Goal: Task Accomplishment & Management: Use online tool/utility

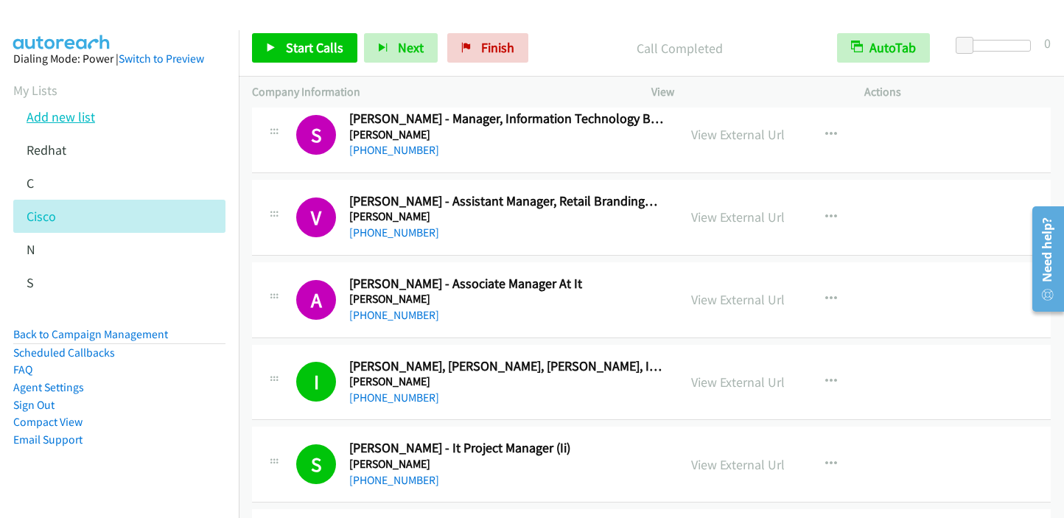
click at [70, 120] on link "Add new list" at bounding box center [61, 116] width 68 height 17
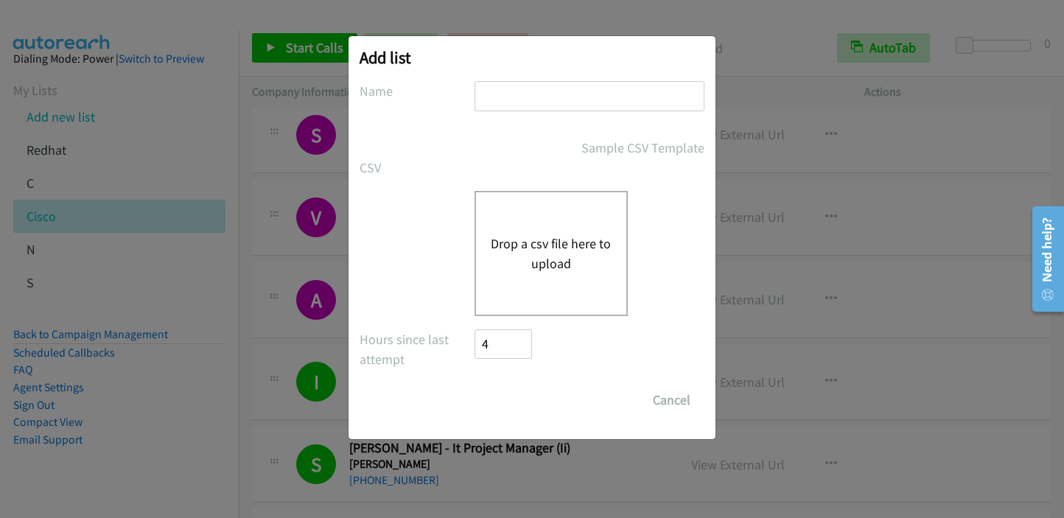
click at [485, 96] on input "text" at bounding box center [589, 96] width 230 height 30
type input "cisco"
click at [495, 152] on div "Sample CSV Template" at bounding box center [589, 148] width 230 height 20
click at [545, 256] on button "Drop a csv file here to upload" at bounding box center [551, 253] width 121 height 40
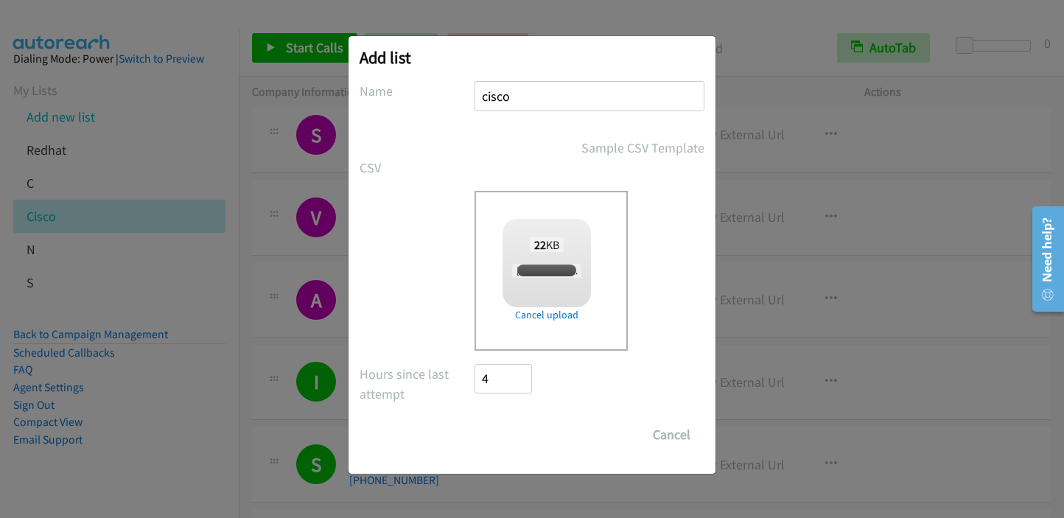
checkbox input "true"
click at [530, 435] on input "Save List" at bounding box center [512, 434] width 77 height 29
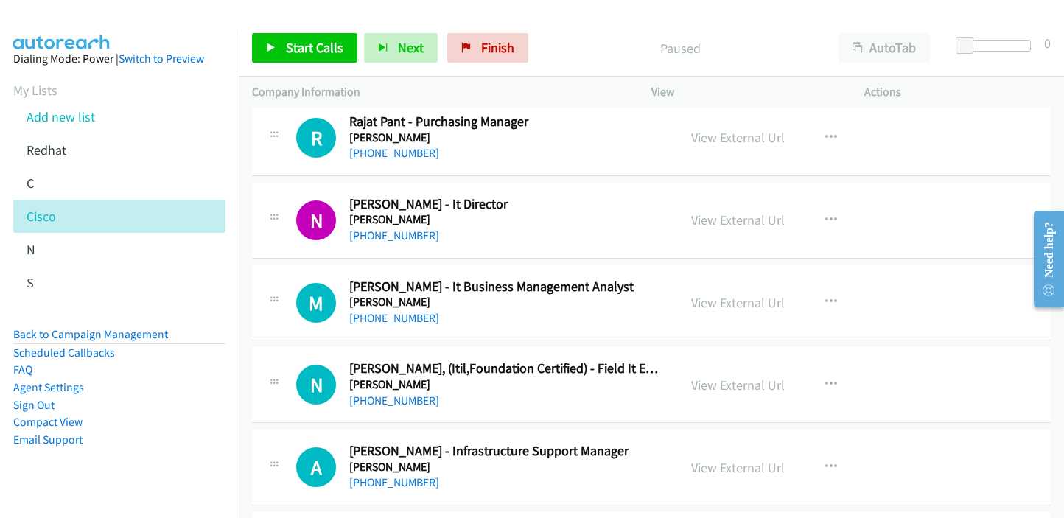
scroll to position [1989, 0]
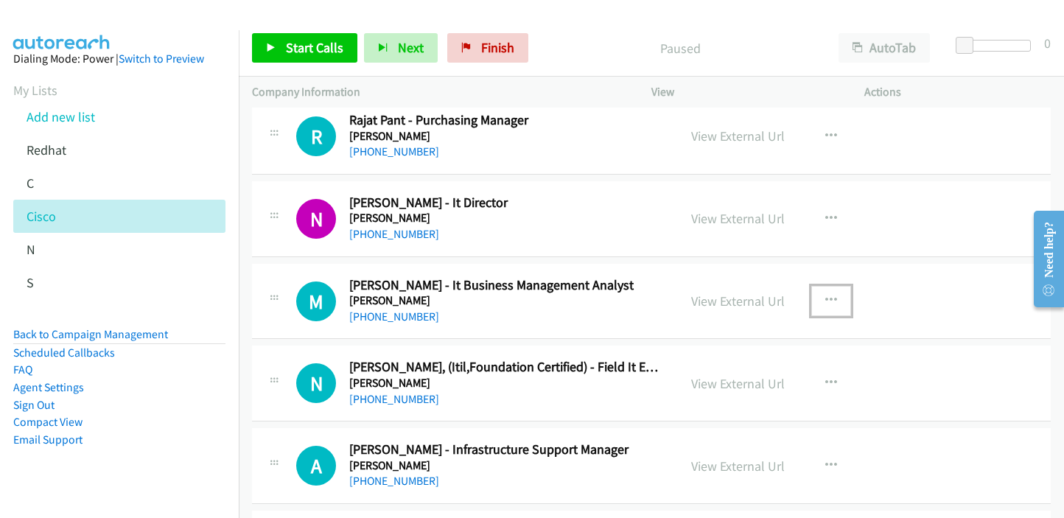
click at [832, 300] on button "button" at bounding box center [831, 300] width 40 height 29
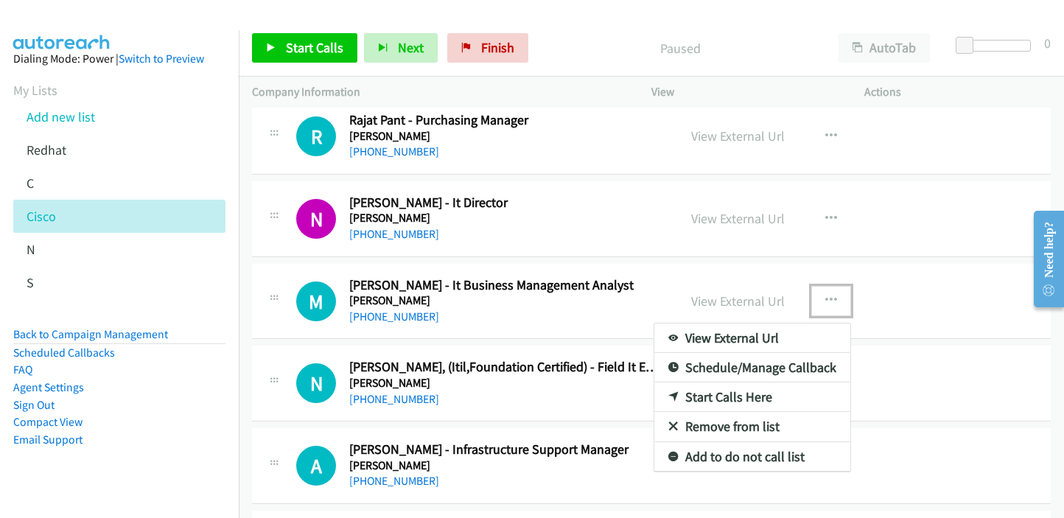
click at [668, 393] on icon at bounding box center [673, 398] width 10 height 10
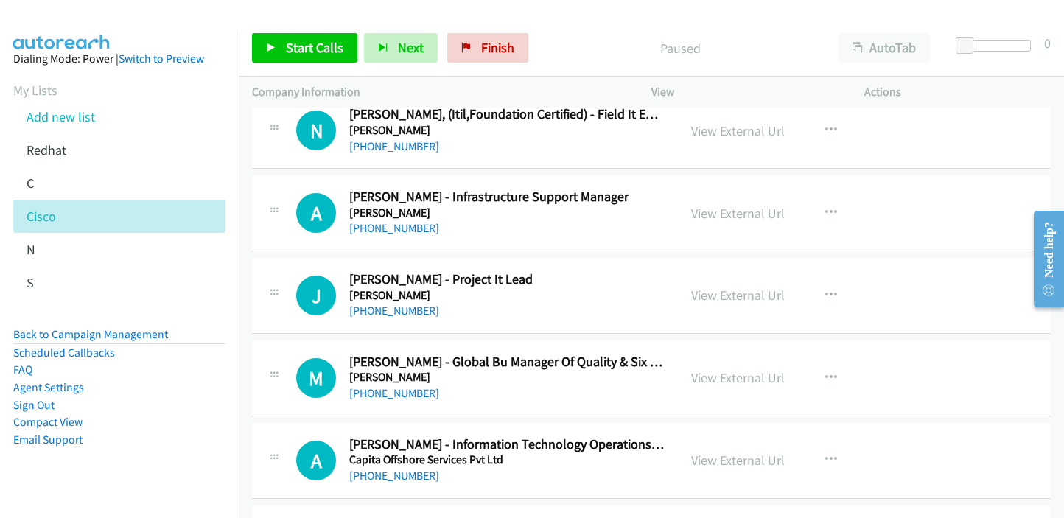
scroll to position [2283, 0]
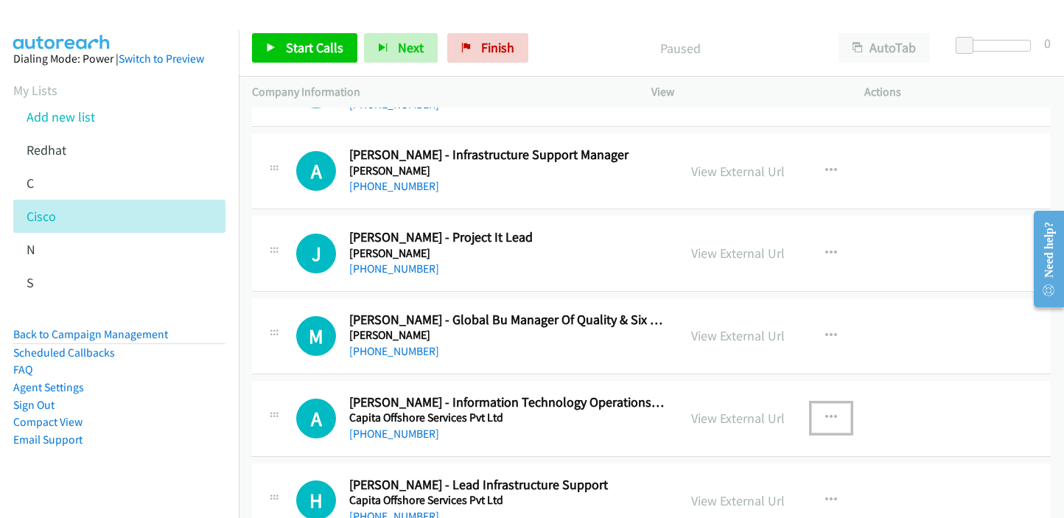
click at [825, 412] on icon "button" at bounding box center [831, 418] width 12 height 12
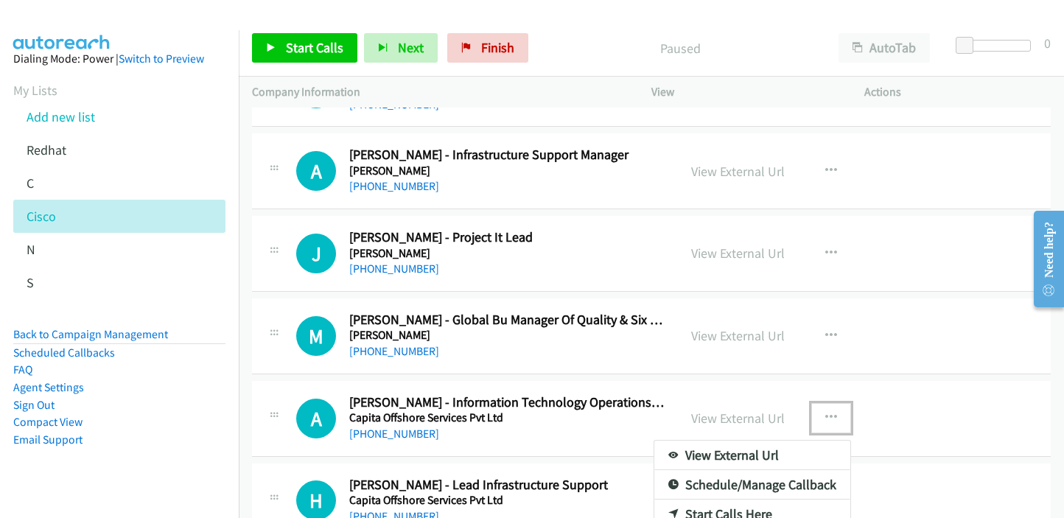
click at [739, 502] on link "Start Calls Here" at bounding box center [752, 513] width 196 height 29
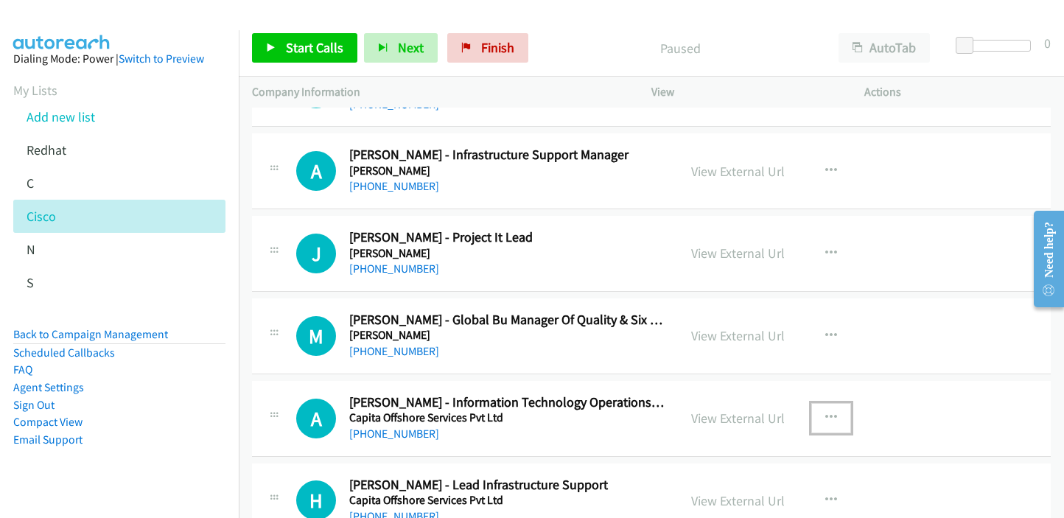
click at [829, 412] on icon "button" at bounding box center [831, 418] width 12 height 12
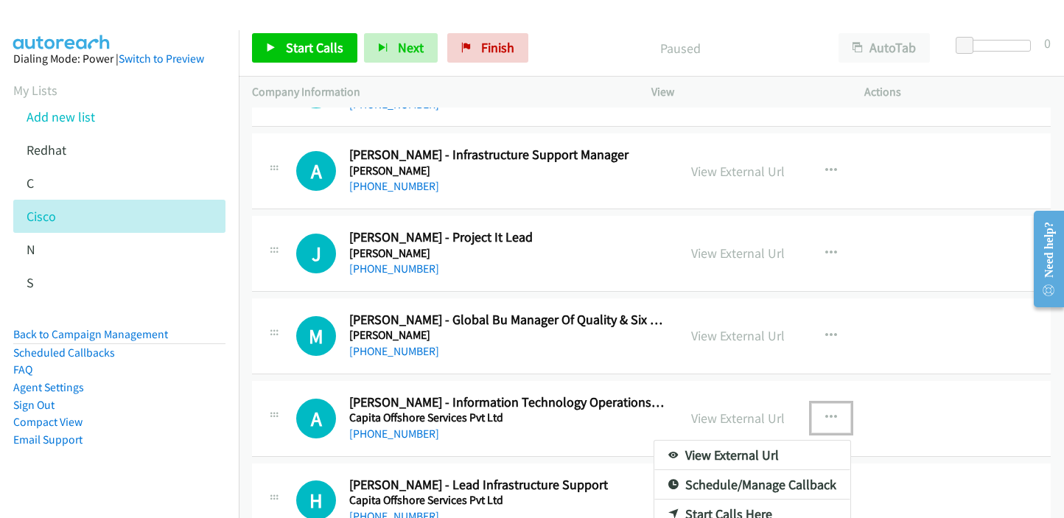
click at [729, 500] on link "Start Calls Here" at bounding box center [752, 513] width 196 height 29
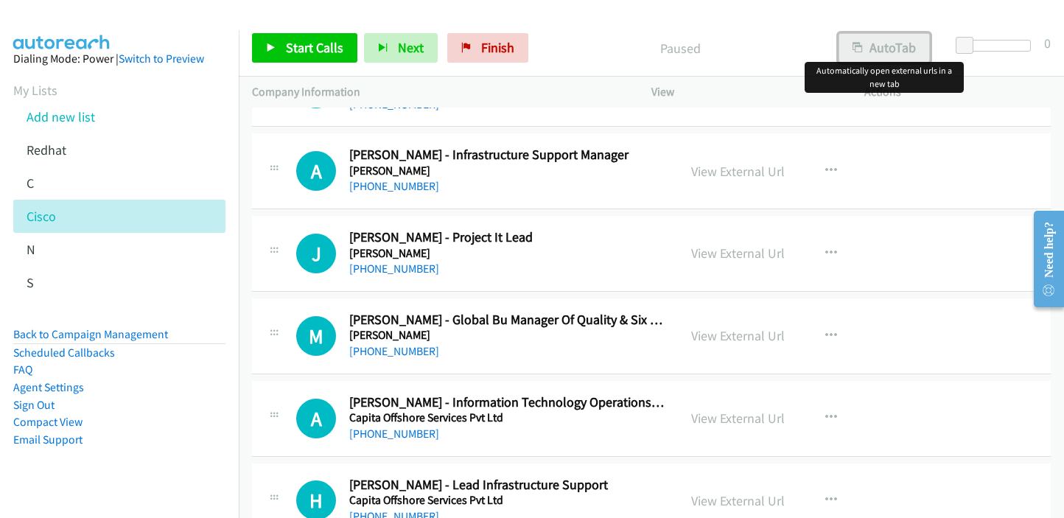
click at [871, 46] on button "AutoTab" at bounding box center [883, 47] width 91 height 29
click at [300, 49] on span "Start Calls" at bounding box center [314, 47] width 57 height 17
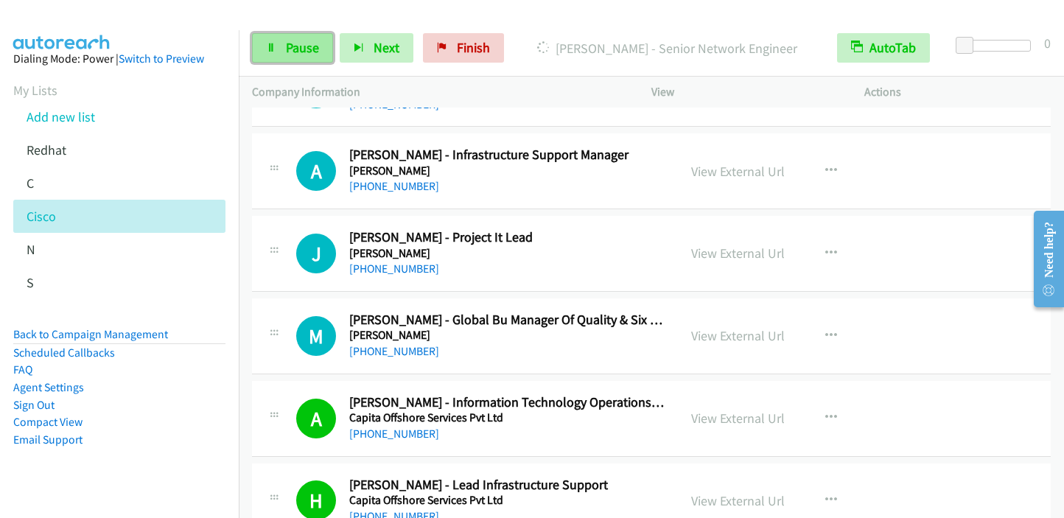
click at [286, 50] on span "Pause" at bounding box center [302, 47] width 33 height 17
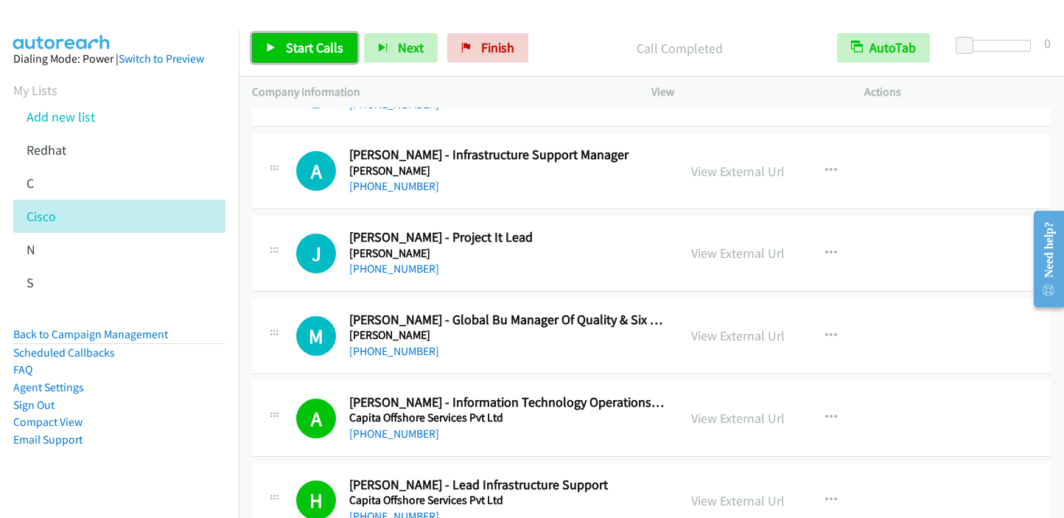
click at [283, 42] on link "Start Calls" at bounding box center [304, 47] width 105 height 29
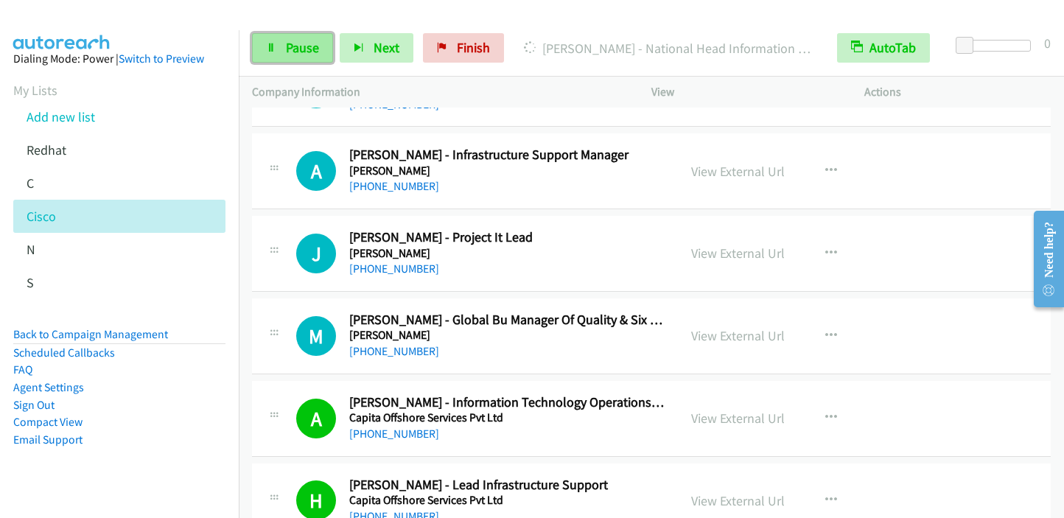
click at [295, 49] on span "Pause" at bounding box center [302, 47] width 33 height 17
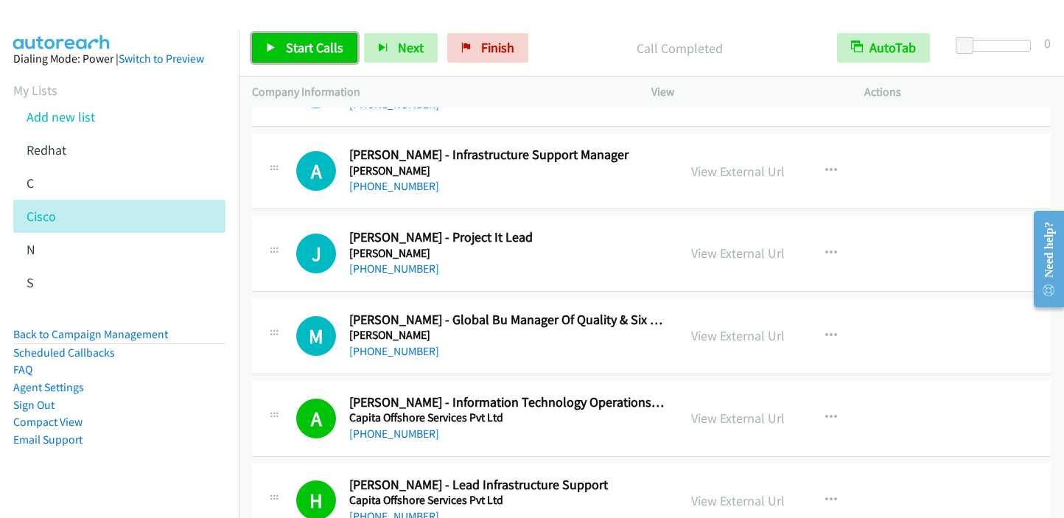
drag, startPoint x: 303, startPoint y: 44, endPoint x: 323, endPoint y: 32, distance: 22.5
click at [303, 44] on span "Start Calls" at bounding box center [314, 47] width 57 height 17
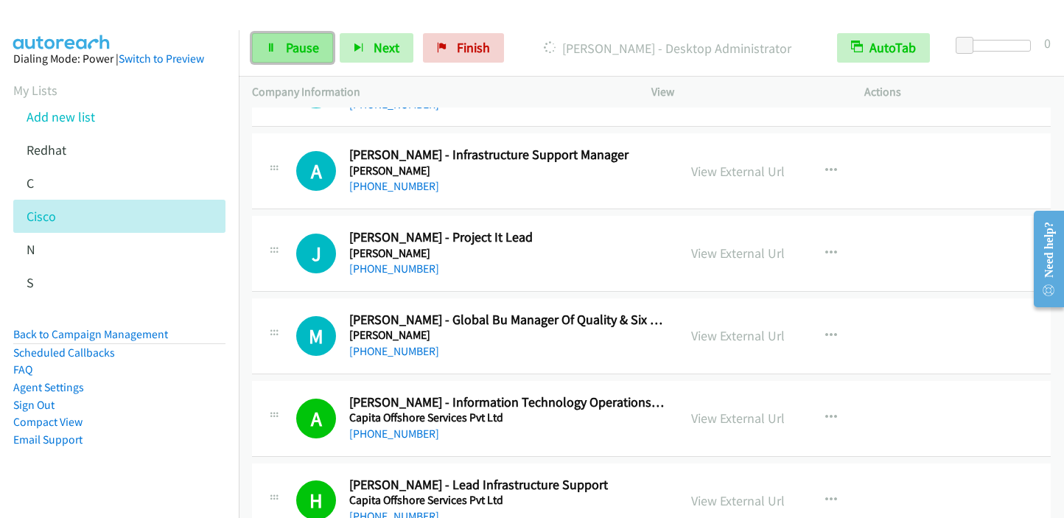
click at [274, 38] on link "Pause" at bounding box center [292, 47] width 81 height 29
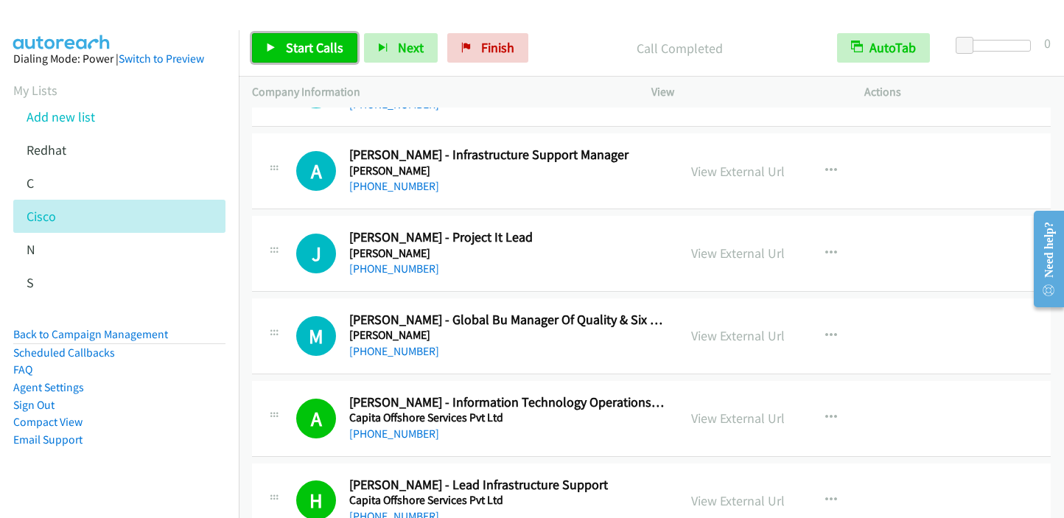
click at [274, 52] on link "Start Calls" at bounding box center [304, 47] width 105 height 29
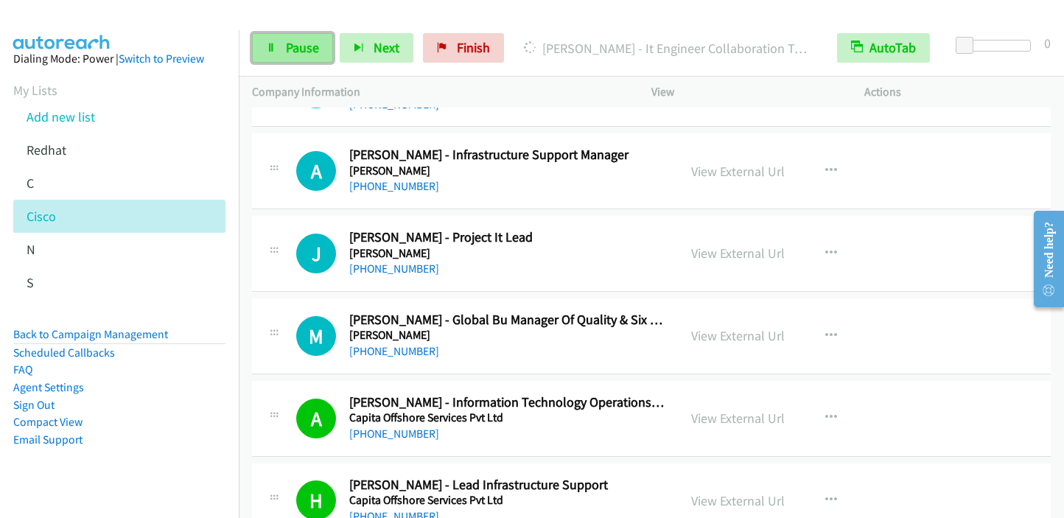
drag, startPoint x: 289, startPoint y: 50, endPoint x: 292, endPoint y: 43, distance: 8.2
click at [289, 50] on span "Pause" at bounding box center [302, 47] width 33 height 17
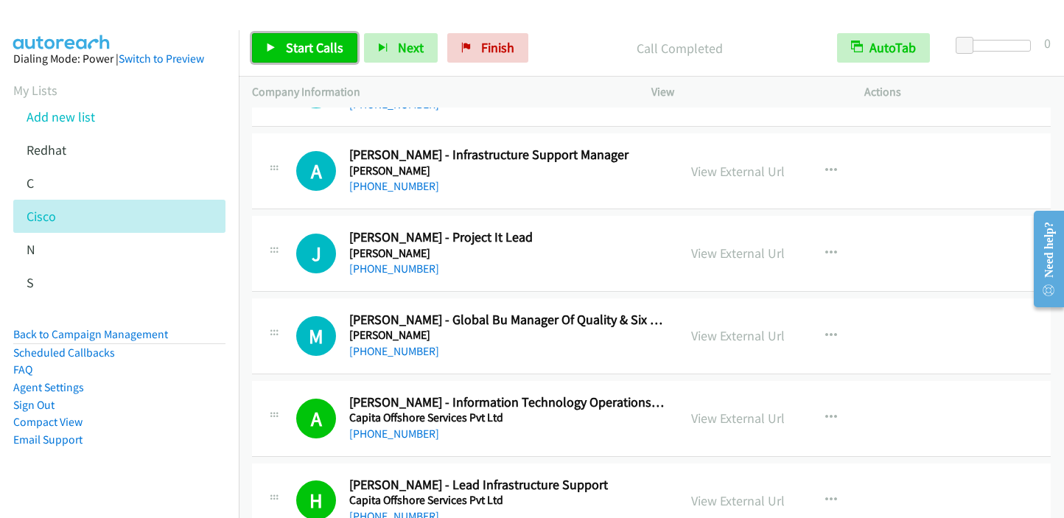
click at [264, 48] on link "Start Calls" at bounding box center [304, 47] width 105 height 29
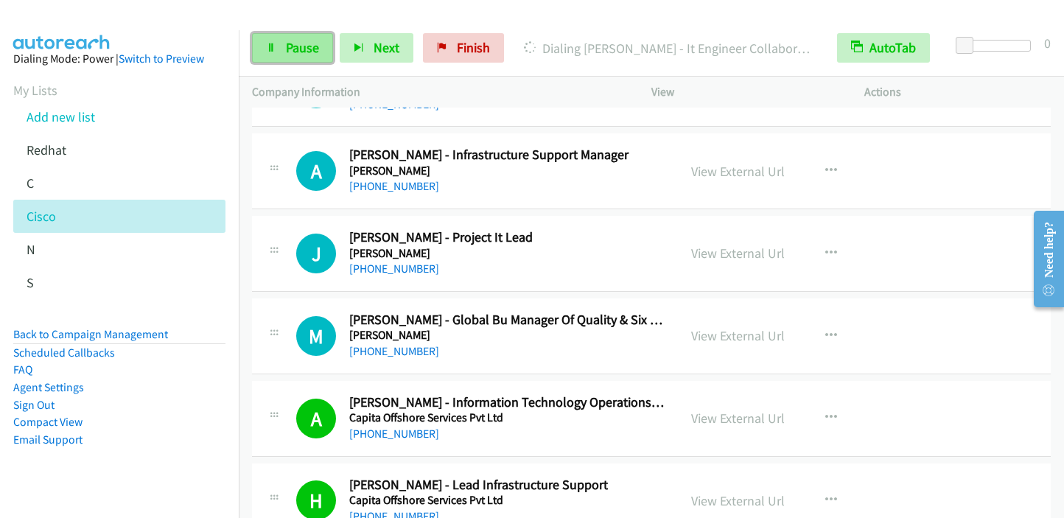
click at [313, 53] on span "Pause" at bounding box center [302, 47] width 33 height 17
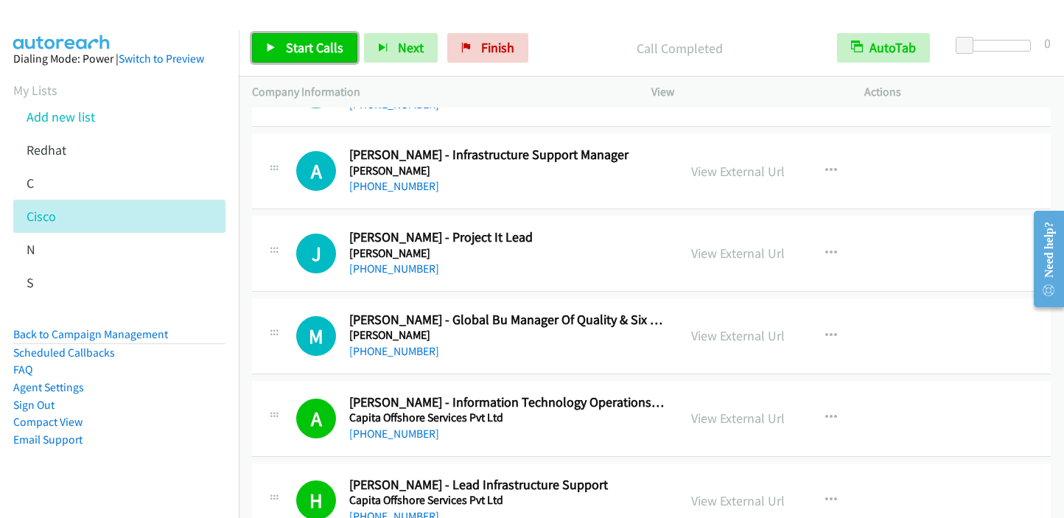
click at [304, 49] on span "Start Calls" at bounding box center [314, 47] width 57 height 17
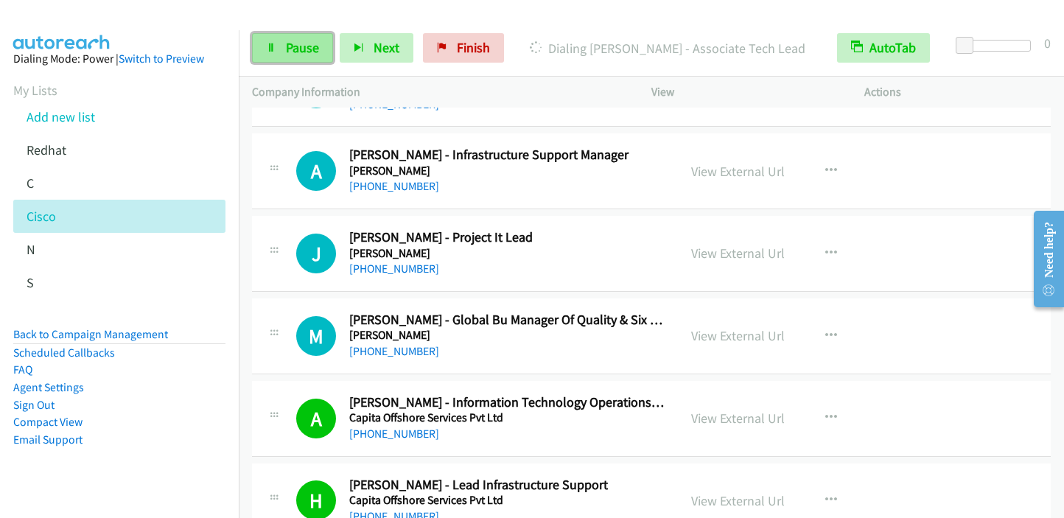
click at [294, 42] on span "Pause" at bounding box center [302, 47] width 33 height 17
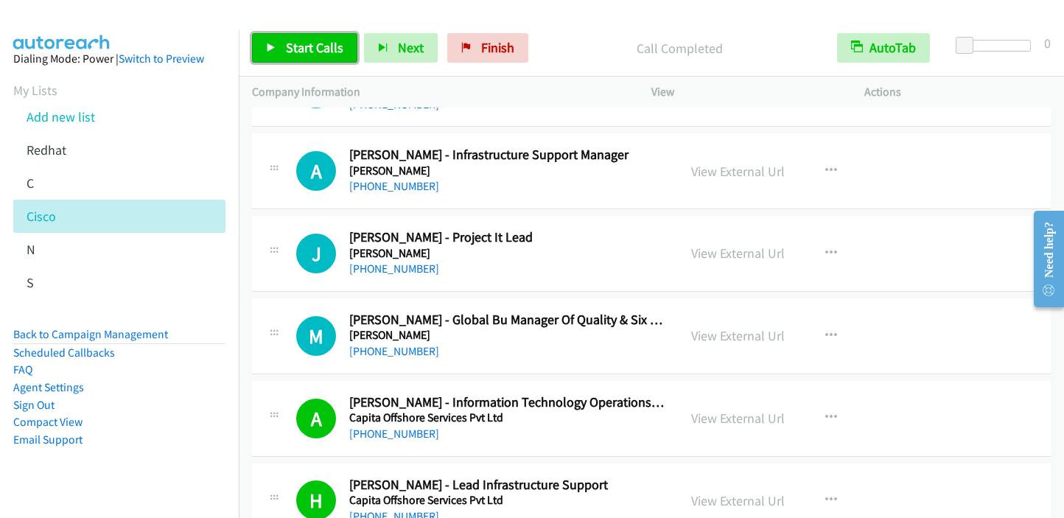
click at [298, 46] on span "Start Calls" at bounding box center [314, 47] width 57 height 17
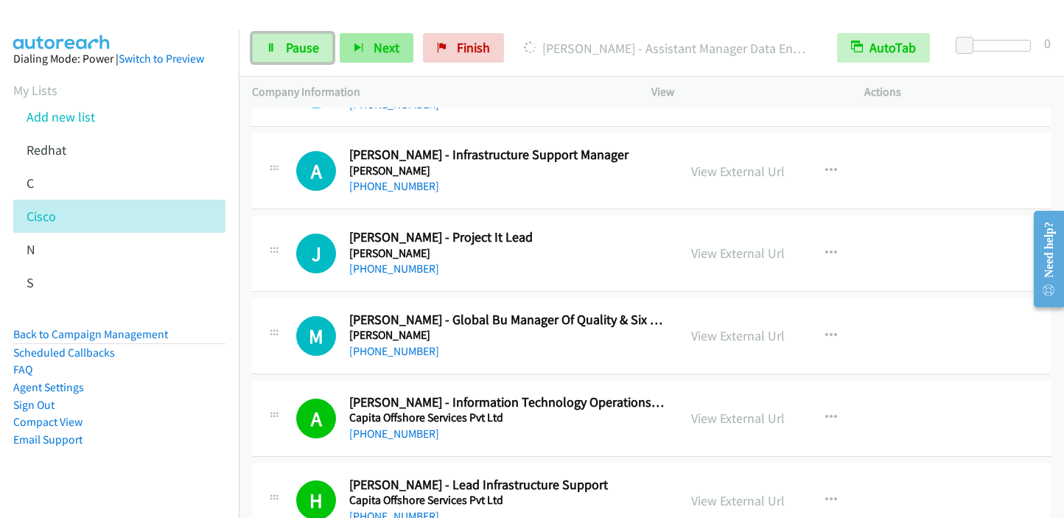
drag, startPoint x: 309, startPoint y: 52, endPoint x: 362, endPoint y: 38, distance: 55.0
click at [309, 52] on span "Pause" at bounding box center [302, 47] width 33 height 17
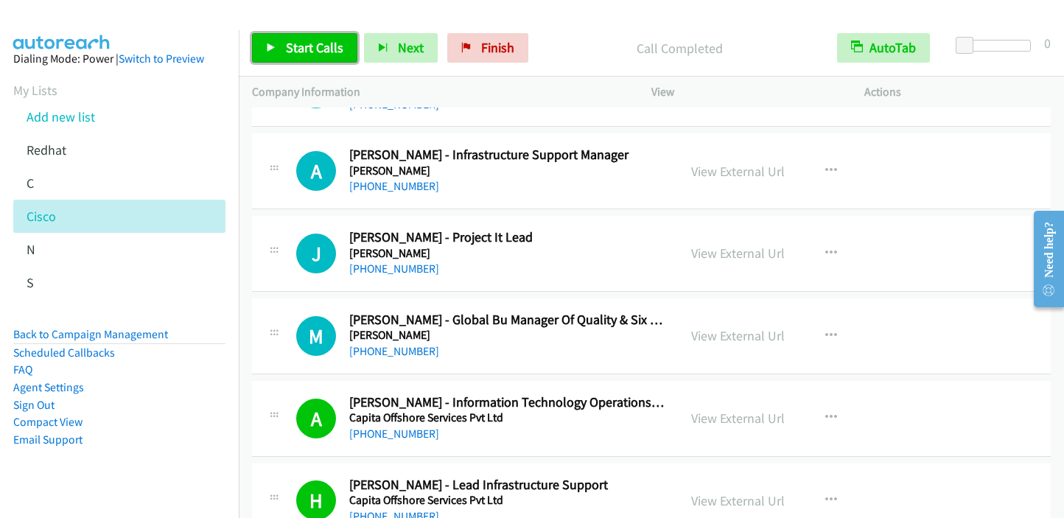
click at [318, 46] on span "Start Calls" at bounding box center [314, 47] width 57 height 17
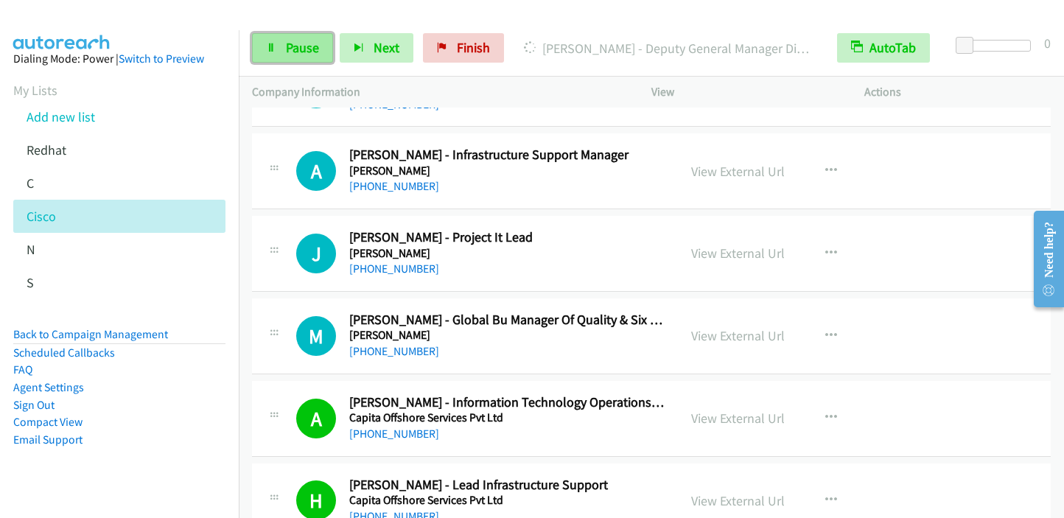
click at [309, 46] on span "Pause" at bounding box center [302, 47] width 33 height 17
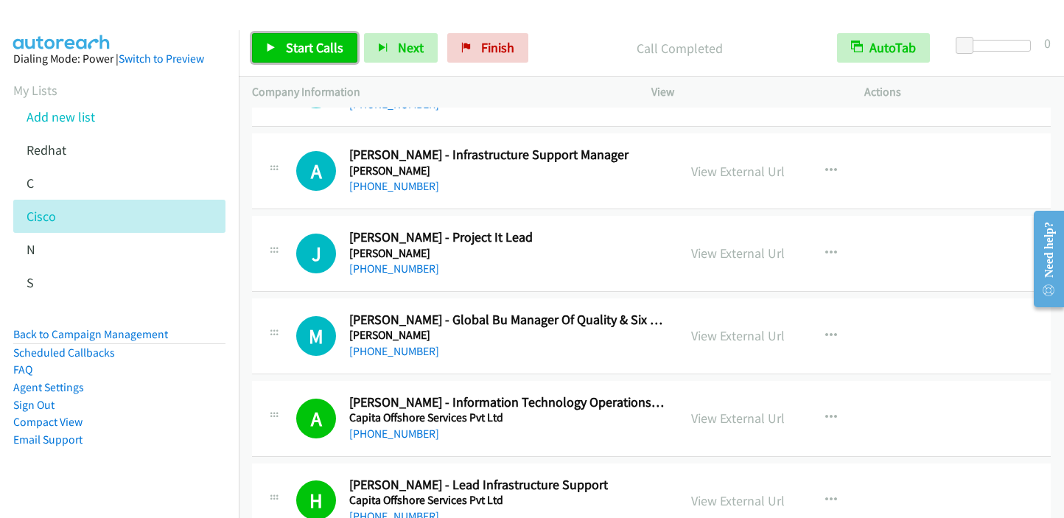
click at [306, 52] on span "Start Calls" at bounding box center [314, 47] width 57 height 17
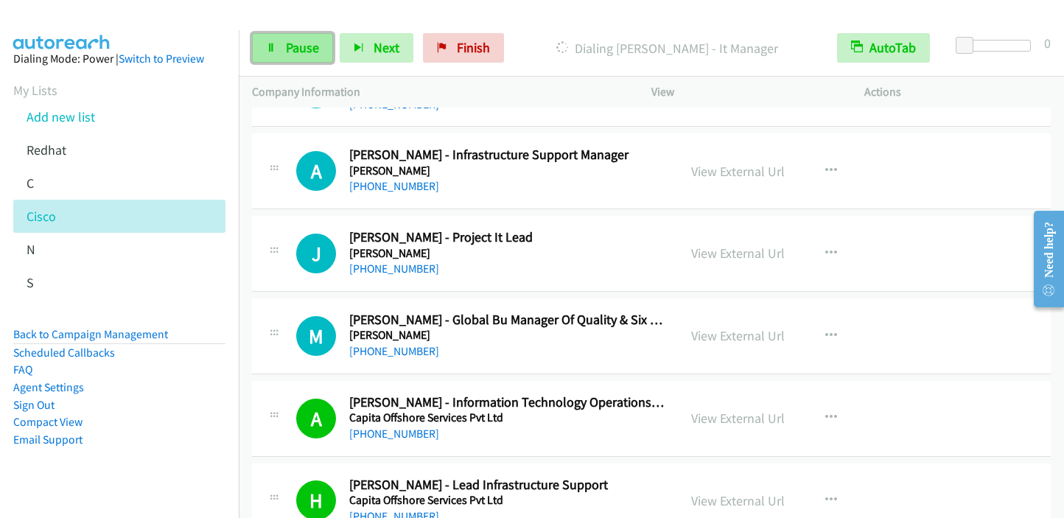
click at [314, 52] on span "Pause" at bounding box center [302, 47] width 33 height 17
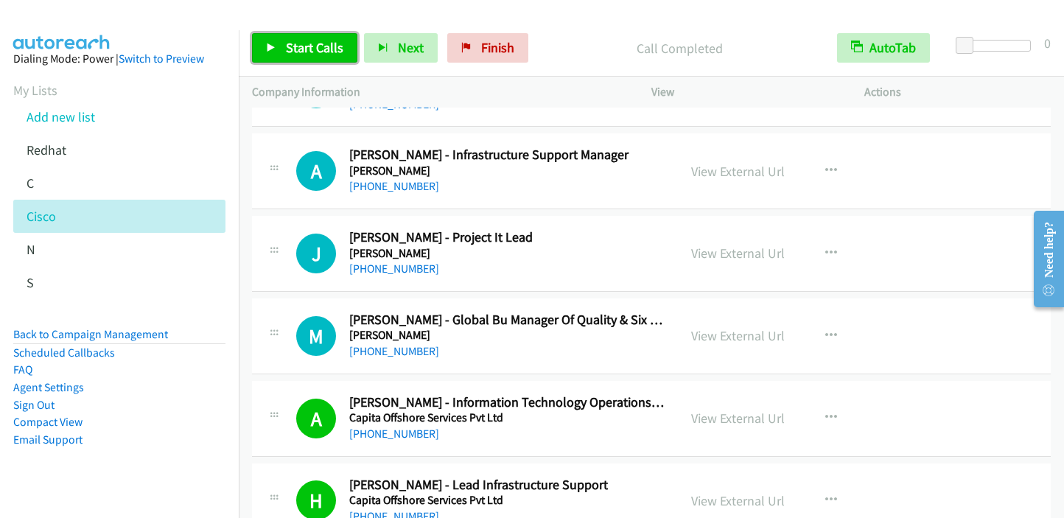
click at [321, 55] on span "Start Calls" at bounding box center [314, 47] width 57 height 17
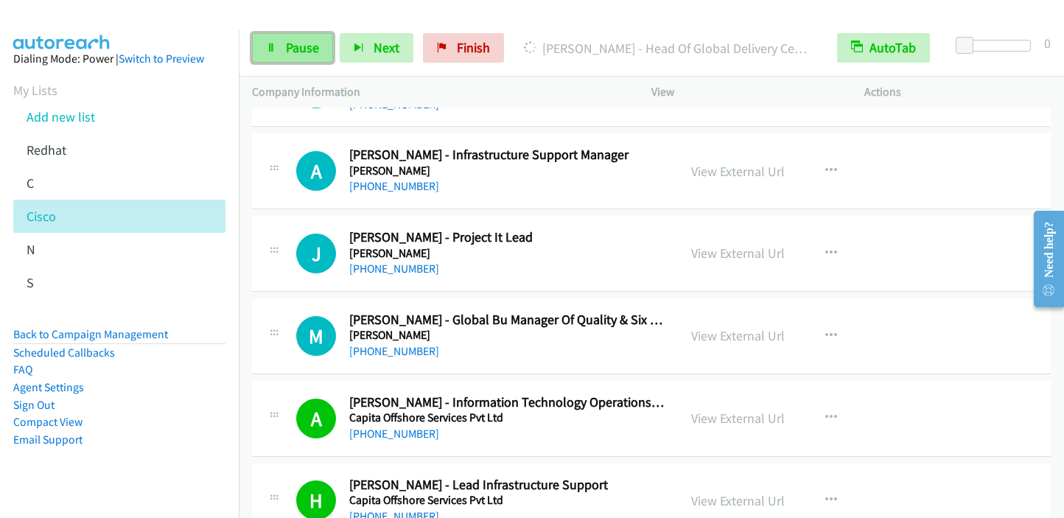
drag, startPoint x: 295, startPoint y: 55, endPoint x: 308, endPoint y: 55, distance: 13.3
click at [295, 55] on link "Pause" at bounding box center [292, 47] width 81 height 29
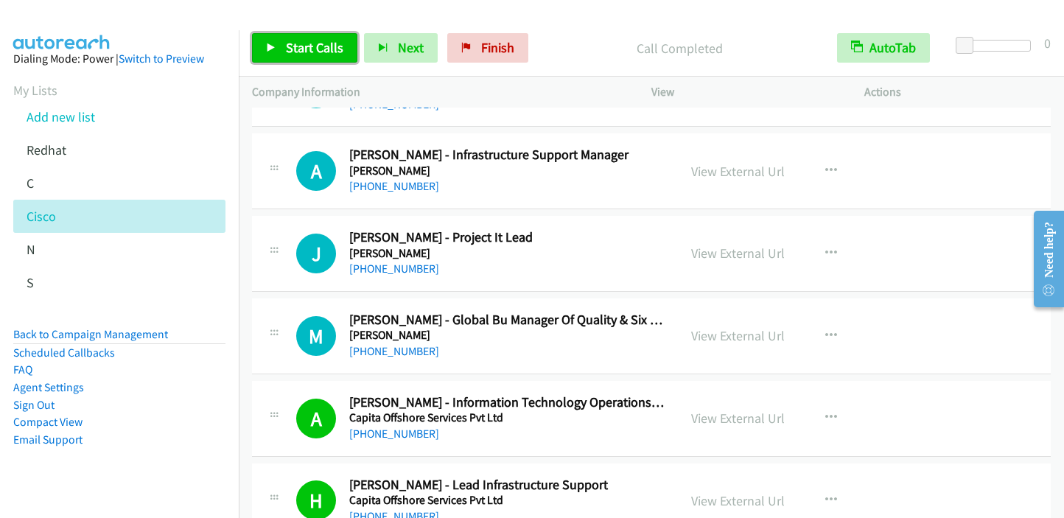
click at [320, 47] on span "Start Calls" at bounding box center [314, 47] width 57 height 17
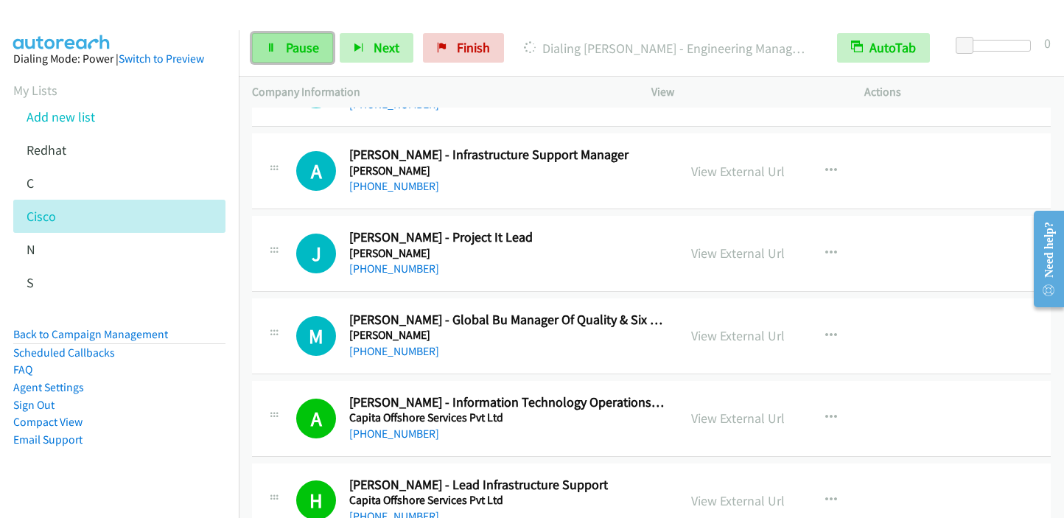
click at [307, 46] on span "Pause" at bounding box center [302, 47] width 33 height 17
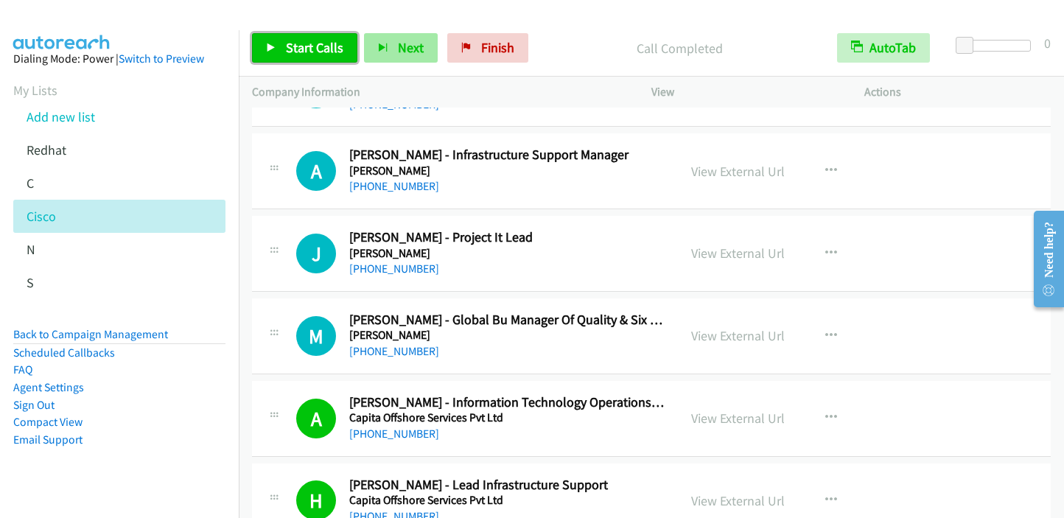
drag, startPoint x: 330, startPoint y: 43, endPoint x: 376, endPoint y: 35, distance: 46.5
click at [329, 44] on span "Start Calls" at bounding box center [314, 47] width 57 height 17
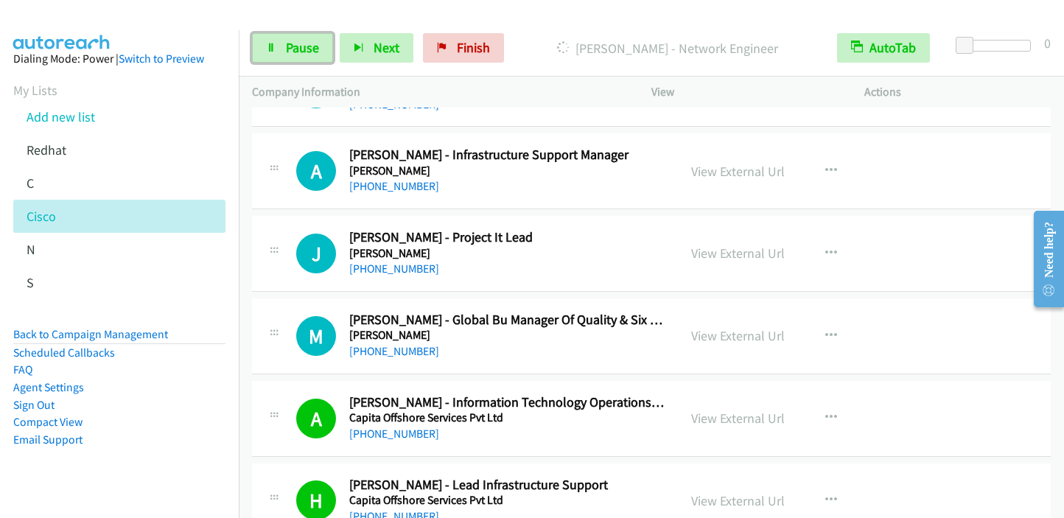
drag, startPoint x: 311, startPoint y: 49, endPoint x: 333, endPoint y: 38, distance: 25.0
click at [311, 49] on span "Pause" at bounding box center [302, 47] width 33 height 17
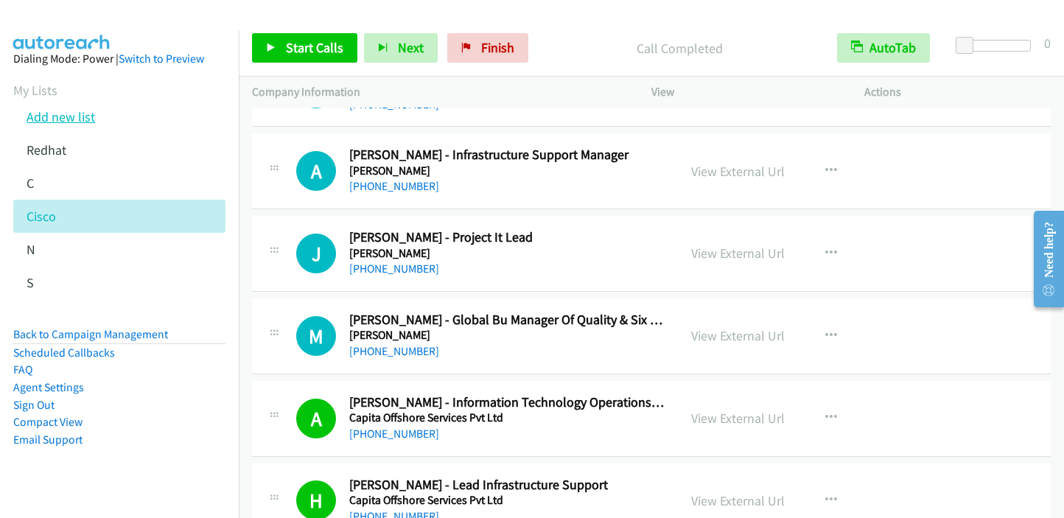
click at [66, 120] on link "Add new list" at bounding box center [61, 116] width 68 height 17
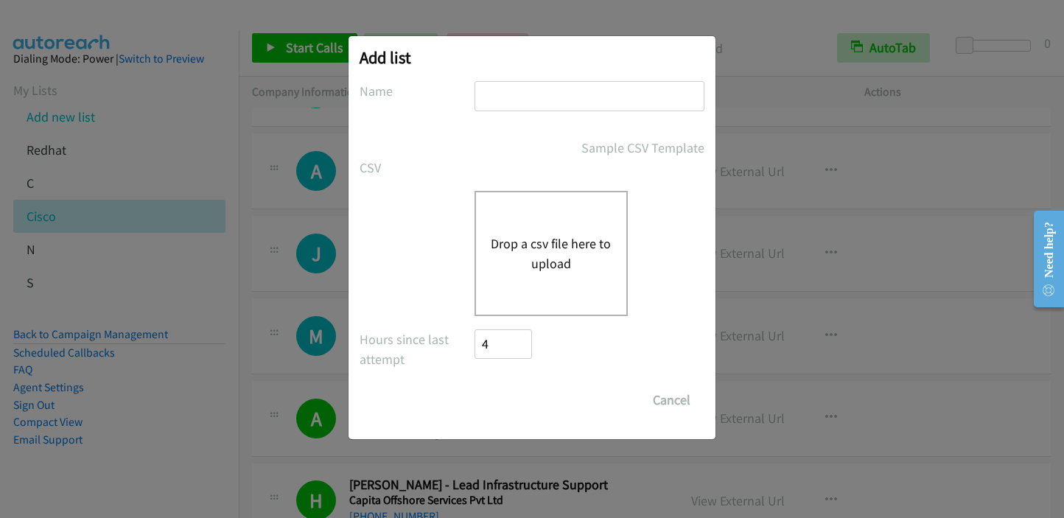
click at [547, 82] on input "text" at bounding box center [589, 96] width 230 height 30
type input "sherpa"
click at [545, 252] on button "Drop a csv file here to upload" at bounding box center [551, 253] width 121 height 40
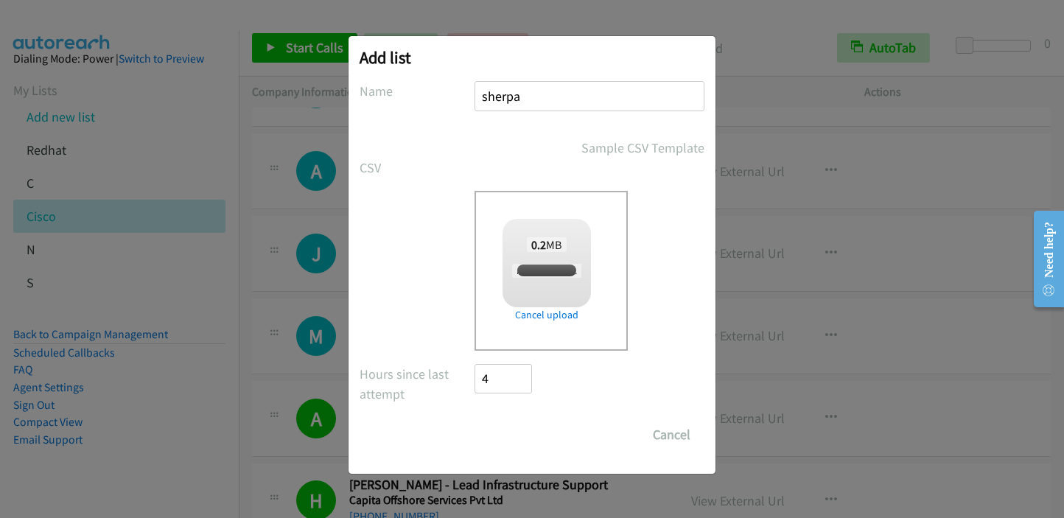
checkbox input "true"
click at [521, 431] on input "Save List" at bounding box center [512, 434] width 77 height 29
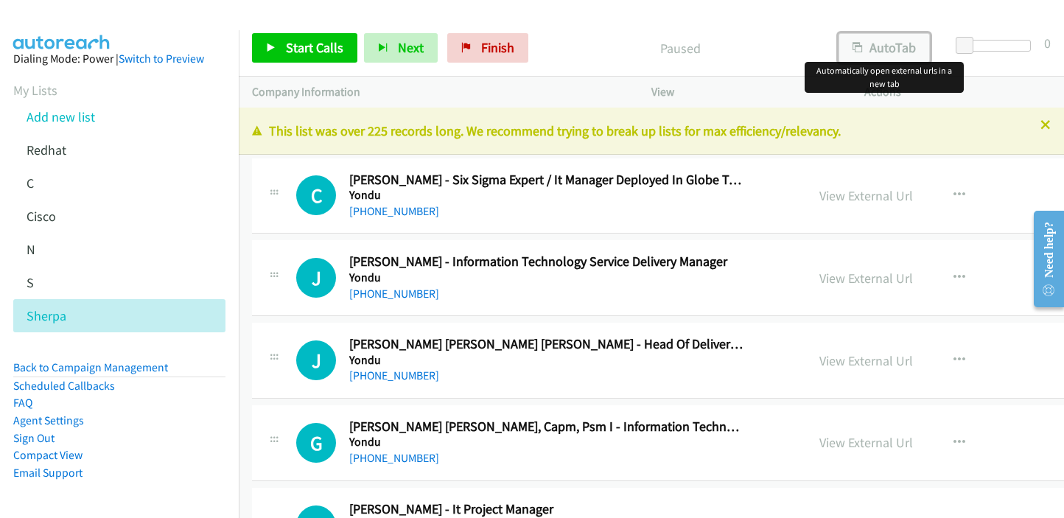
click at [879, 49] on button "AutoTab" at bounding box center [883, 47] width 91 height 29
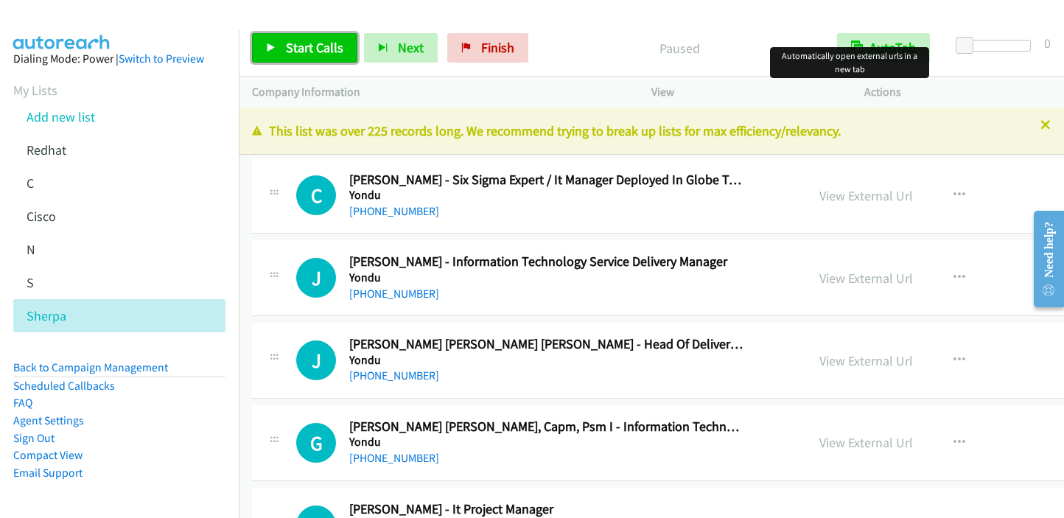
click at [307, 52] on span "Start Calls" at bounding box center [314, 47] width 57 height 17
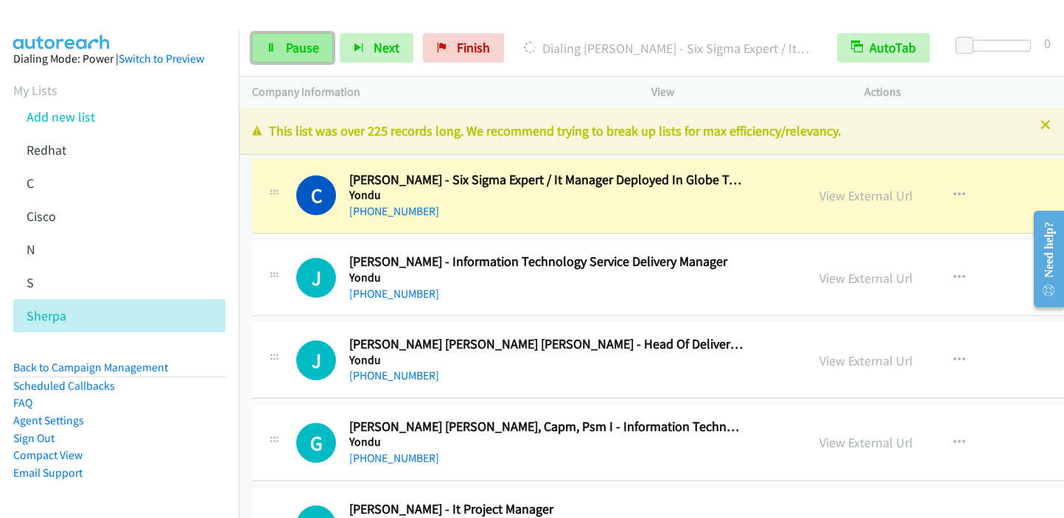
click at [295, 43] on span "Pause" at bounding box center [302, 47] width 33 height 17
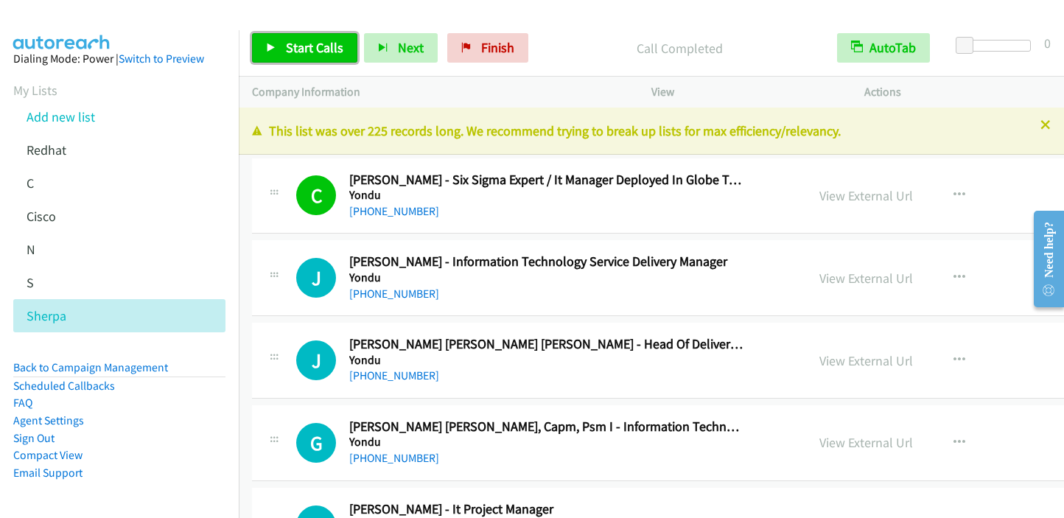
click at [318, 46] on span "Start Calls" at bounding box center [314, 47] width 57 height 17
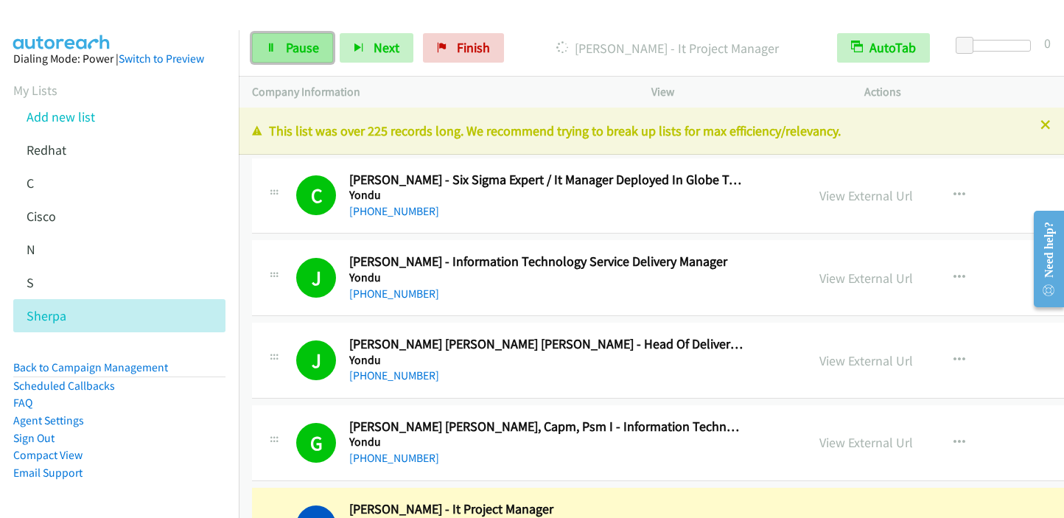
click at [295, 44] on span "Pause" at bounding box center [302, 47] width 33 height 17
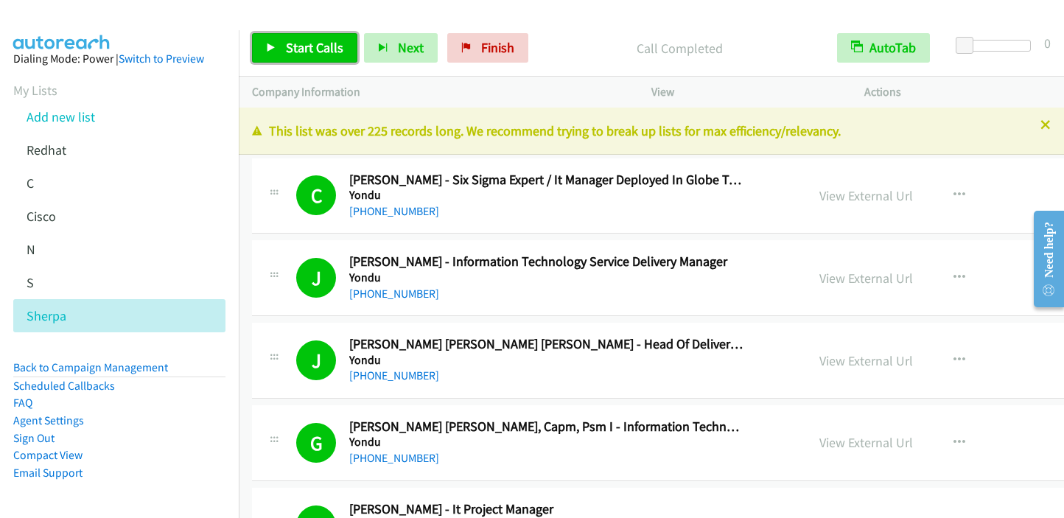
click at [312, 55] on span "Start Calls" at bounding box center [314, 47] width 57 height 17
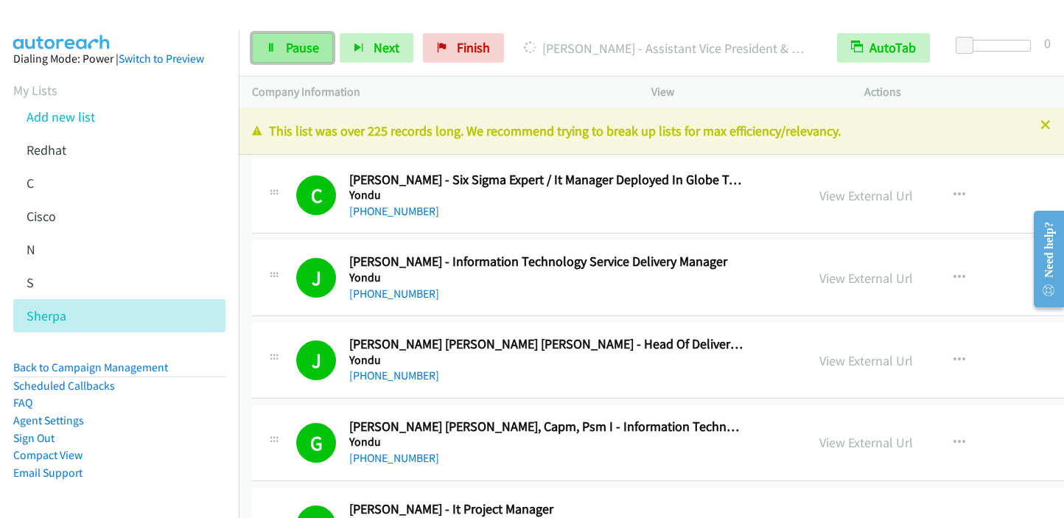
click at [304, 55] on span "Pause" at bounding box center [302, 47] width 33 height 17
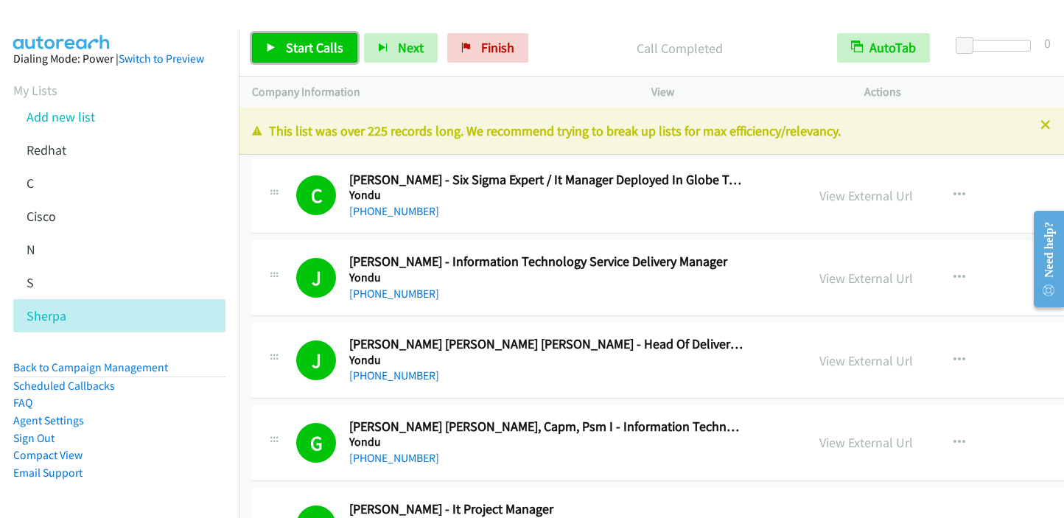
click at [298, 49] on span "Start Calls" at bounding box center [314, 47] width 57 height 17
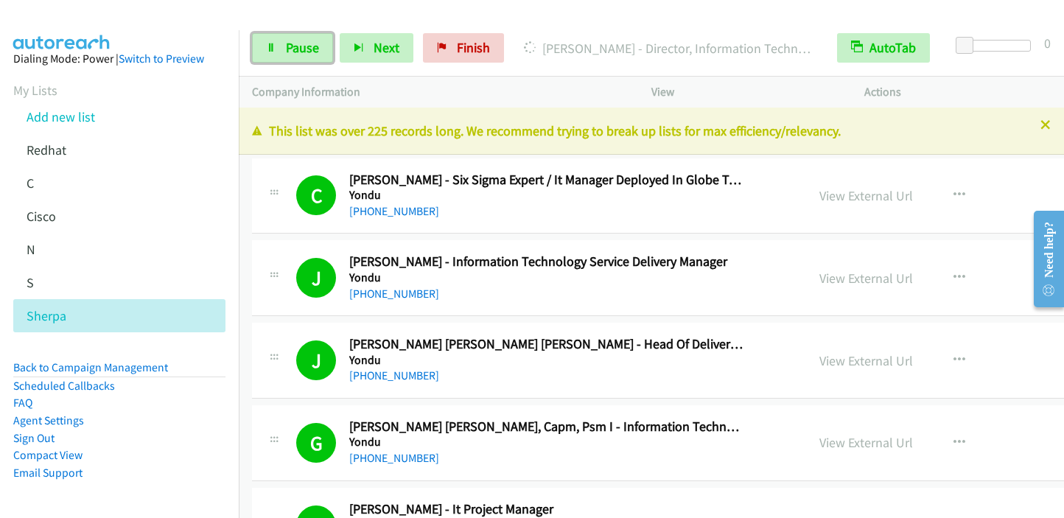
drag, startPoint x: 311, startPoint y: 43, endPoint x: 370, endPoint y: 4, distance: 71.3
click at [310, 43] on span "Pause" at bounding box center [302, 47] width 33 height 17
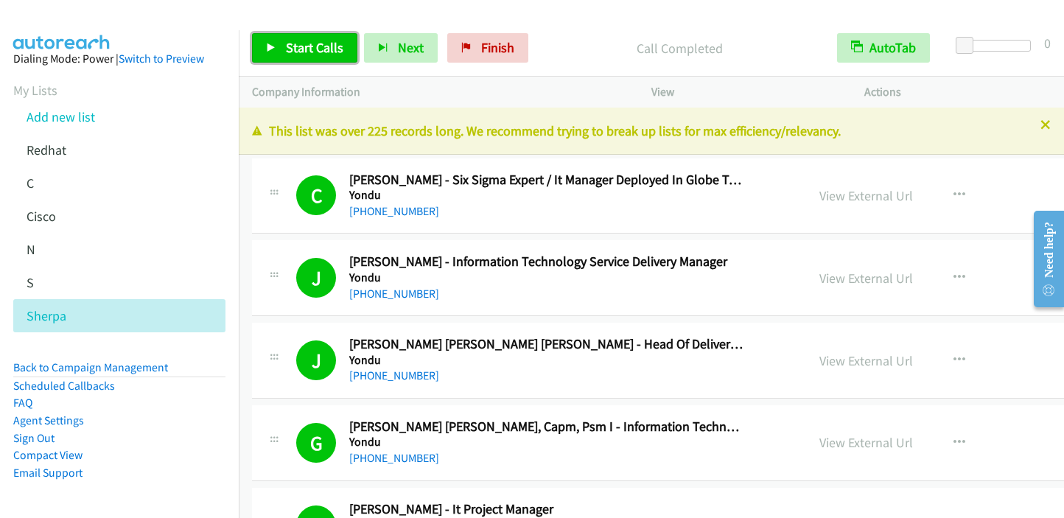
click at [309, 50] on span "Start Calls" at bounding box center [314, 47] width 57 height 17
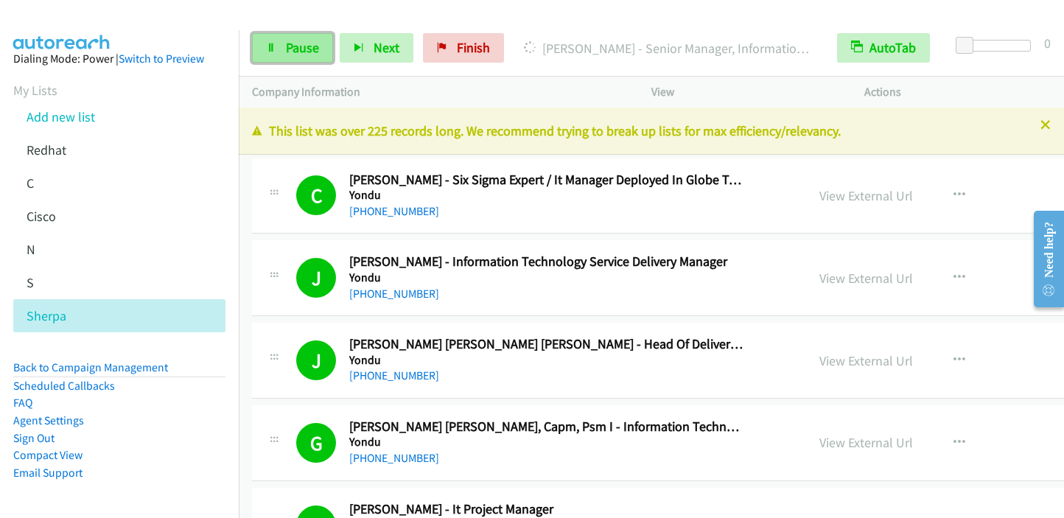
drag, startPoint x: 303, startPoint y: 52, endPoint x: 312, endPoint y: 47, distance: 9.6
click at [303, 52] on span "Pause" at bounding box center [302, 47] width 33 height 17
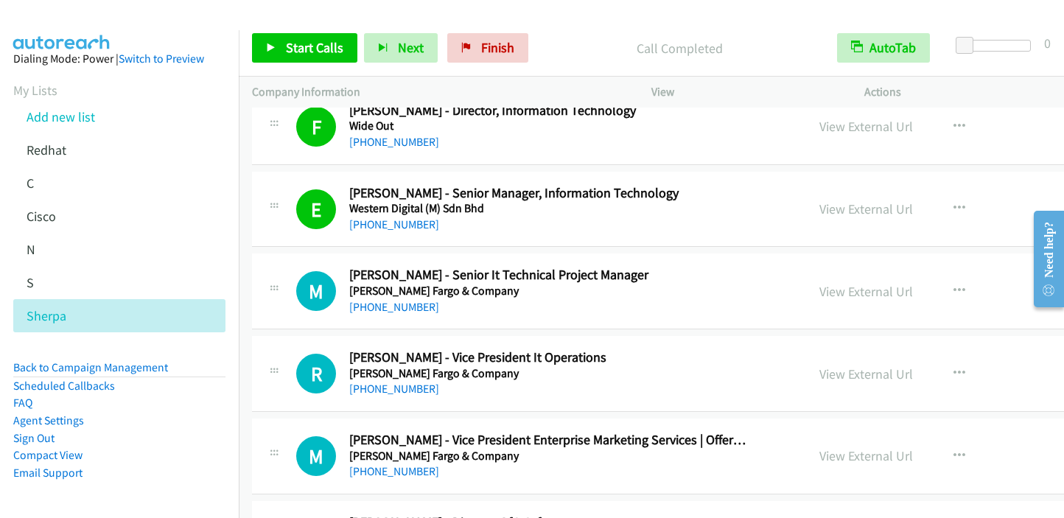
scroll to position [737, 0]
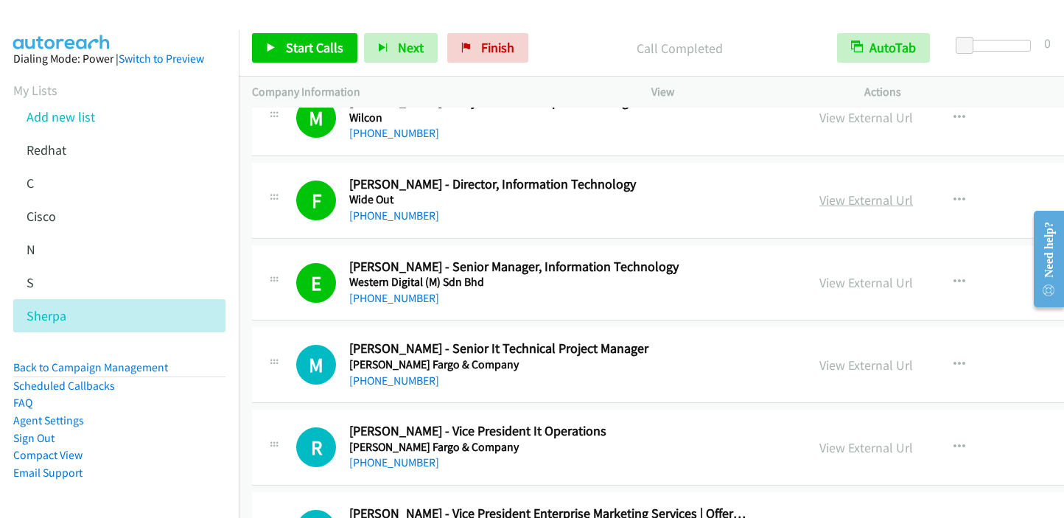
click at [871, 203] on link "View External Url" at bounding box center [866, 199] width 94 height 17
click at [306, 51] on span "Start Calls" at bounding box center [314, 47] width 57 height 17
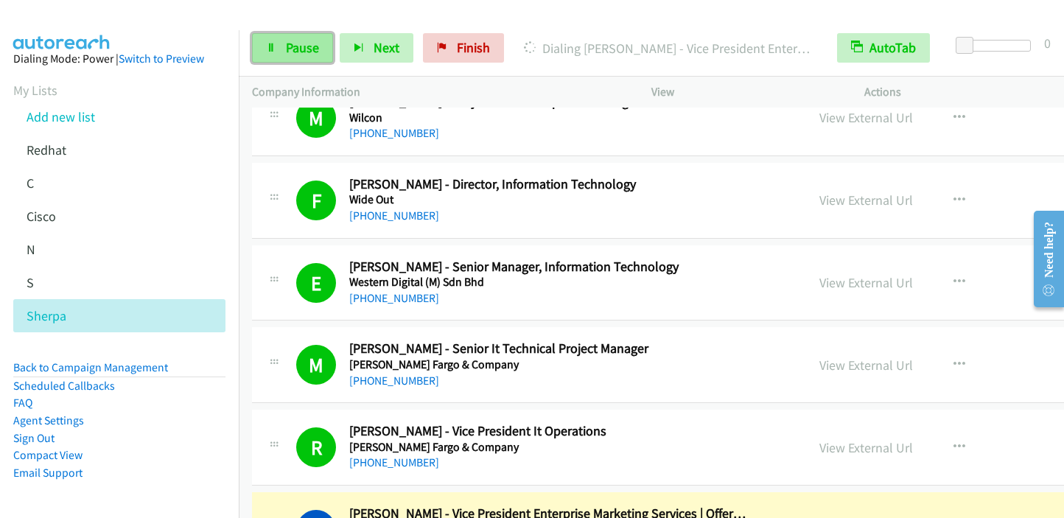
click at [297, 43] on span "Pause" at bounding box center [302, 47] width 33 height 17
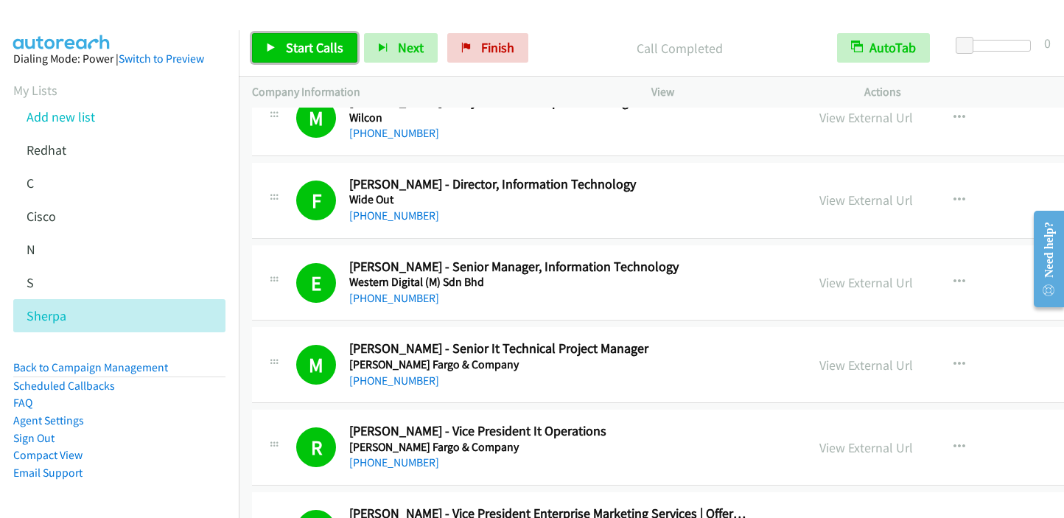
click at [299, 46] on span "Start Calls" at bounding box center [314, 47] width 57 height 17
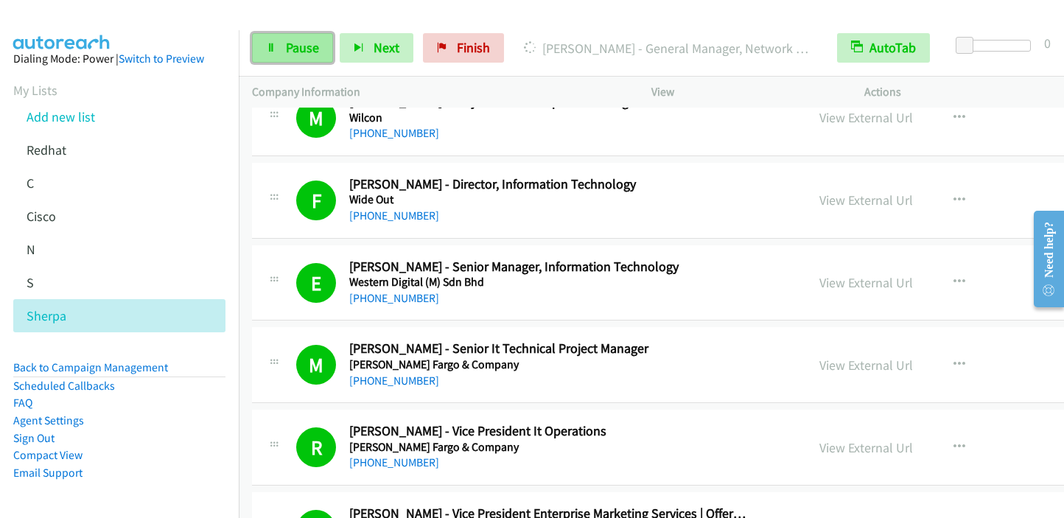
click at [305, 42] on span "Pause" at bounding box center [302, 47] width 33 height 17
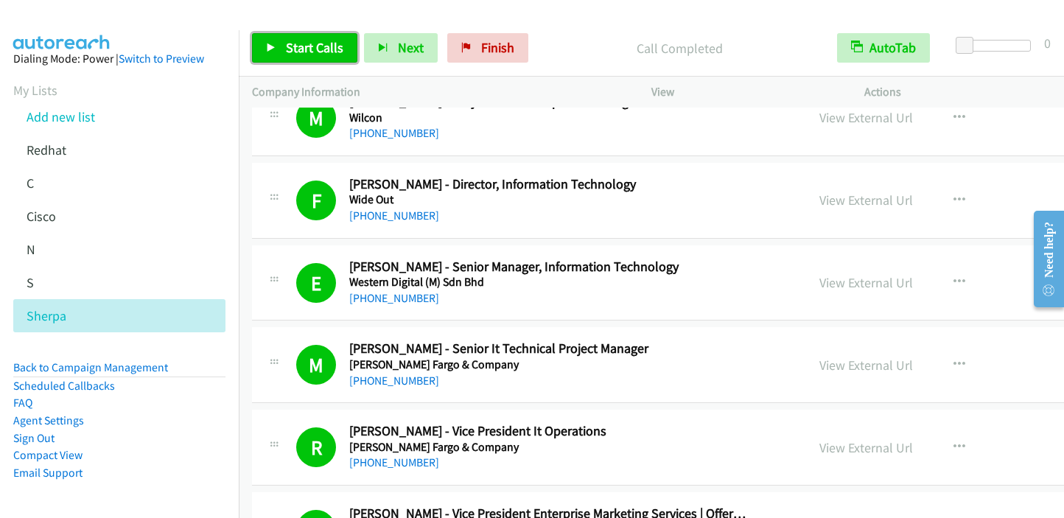
click at [302, 46] on span "Start Calls" at bounding box center [314, 47] width 57 height 17
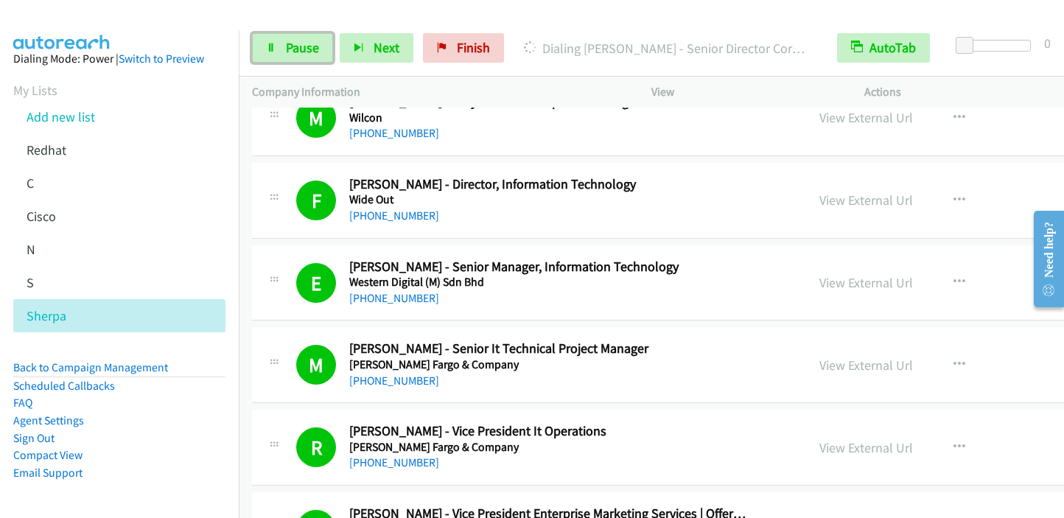
click at [300, 51] on span "Pause" at bounding box center [302, 47] width 33 height 17
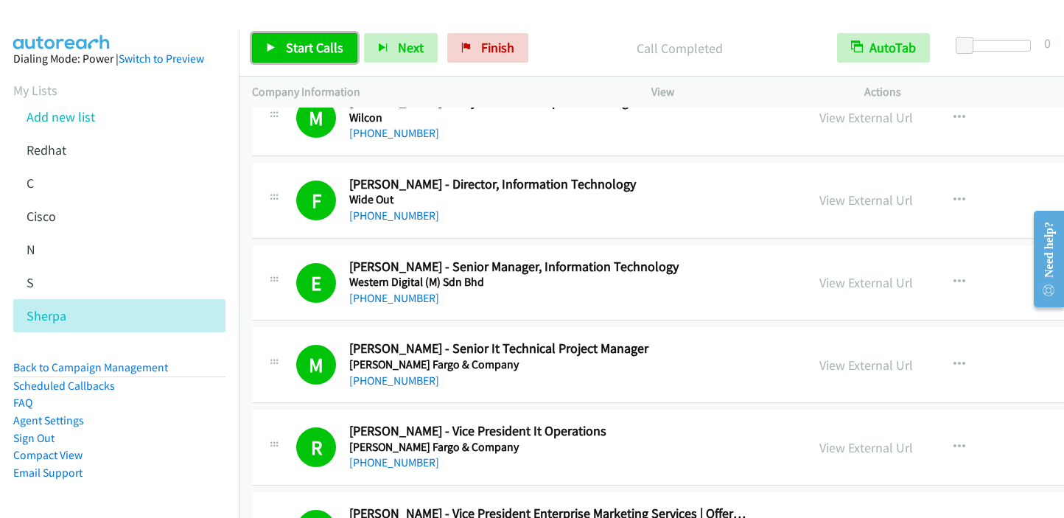
click at [327, 56] on link "Start Calls" at bounding box center [304, 47] width 105 height 29
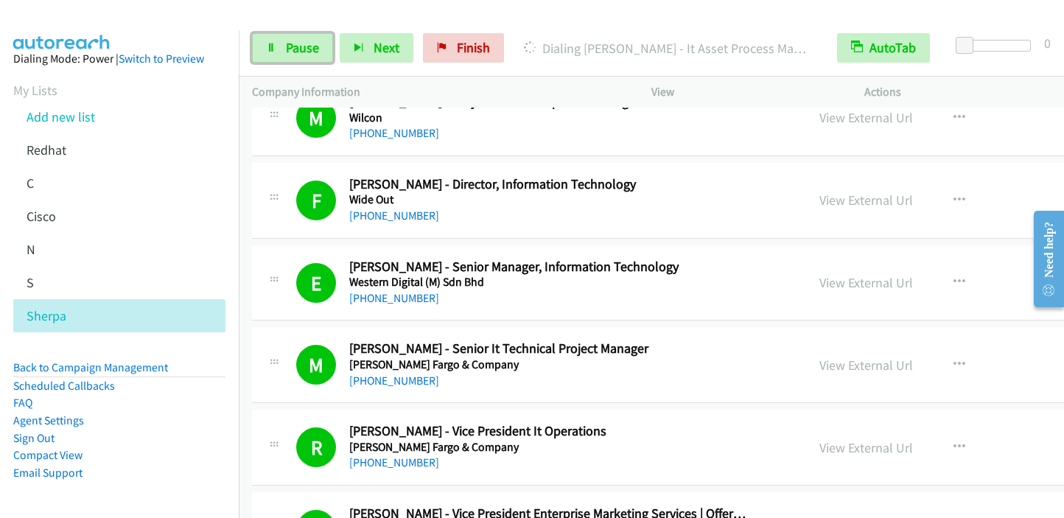
click at [310, 47] on span "Pause" at bounding box center [302, 47] width 33 height 17
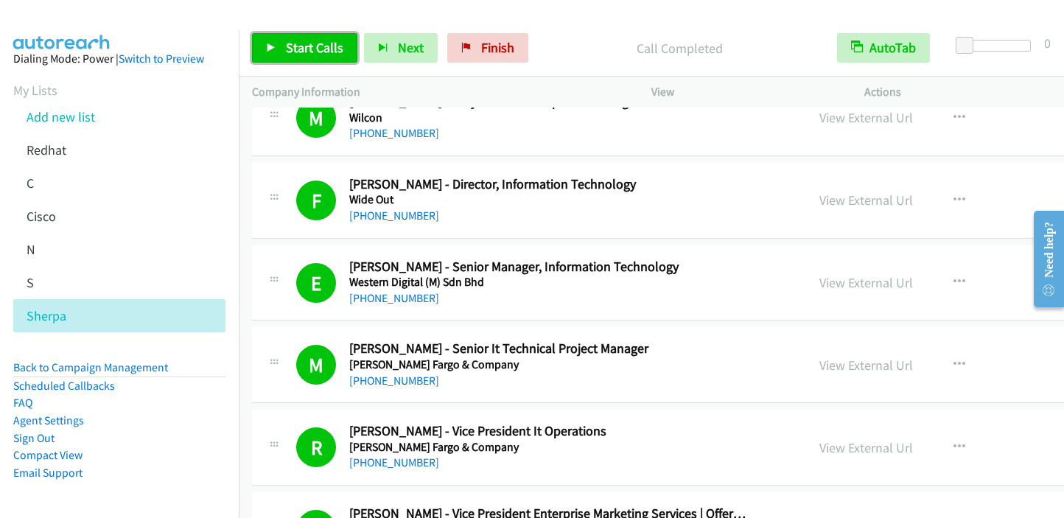
drag, startPoint x: 313, startPoint y: 52, endPoint x: 347, endPoint y: 33, distance: 38.9
click at [313, 52] on span "Start Calls" at bounding box center [314, 47] width 57 height 17
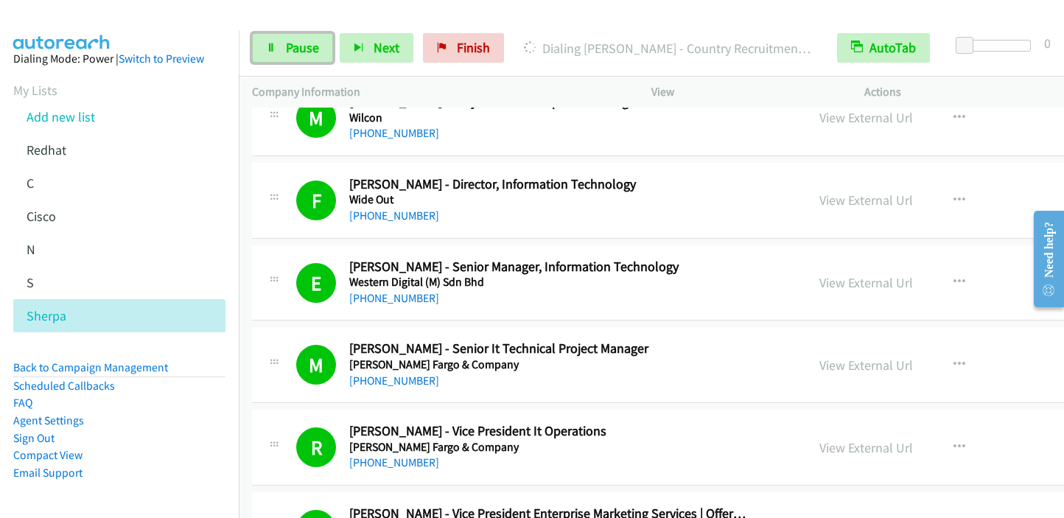
drag, startPoint x: 320, startPoint y: 52, endPoint x: 371, endPoint y: 1, distance: 72.4
click at [320, 52] on link "Pause" at bounding box center [292, 47] width 81 height 29
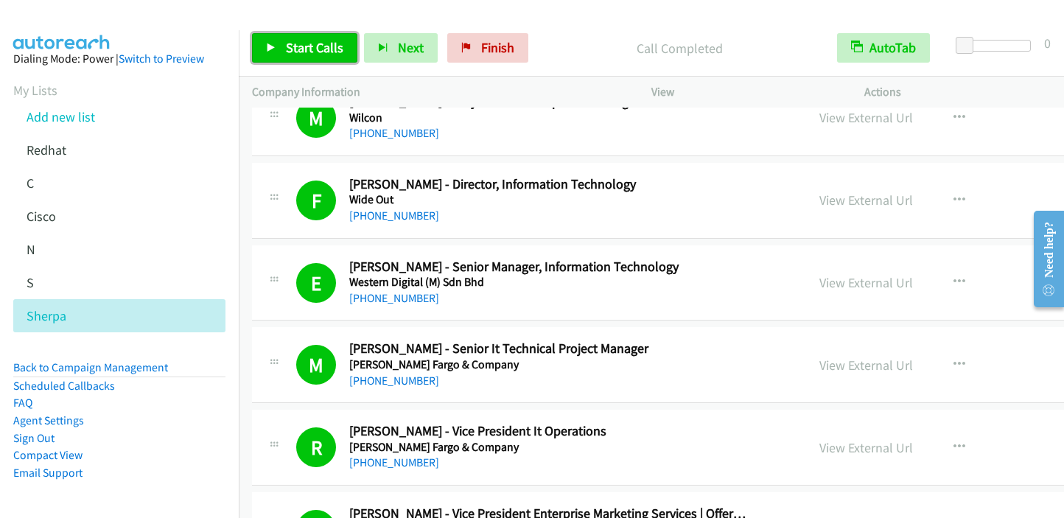
click at [315, 55] on span "Start Calls" at bounding box center [314, 47] width 57 height 17
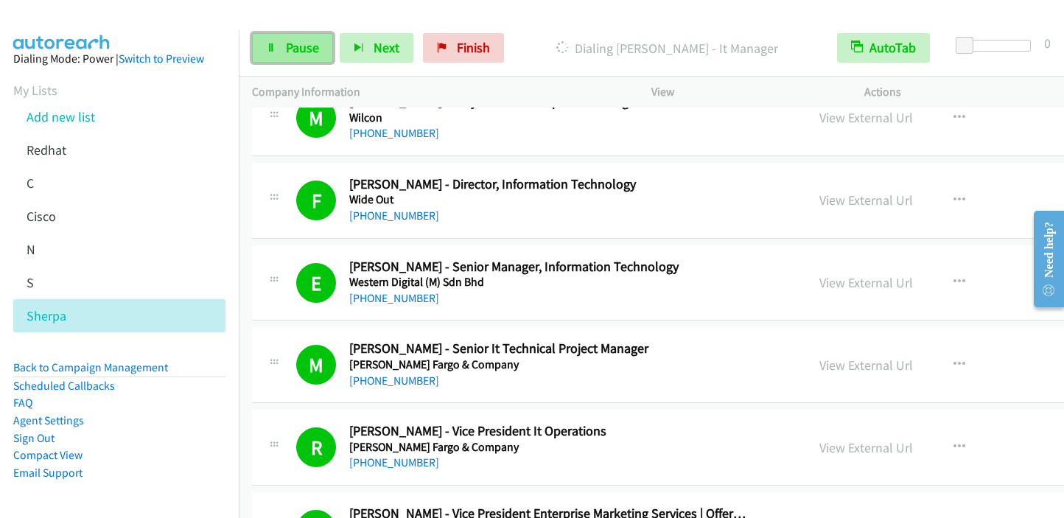
click at [312, 54] on span "Pause" at bounding box center [302, 47] width 33 height 17
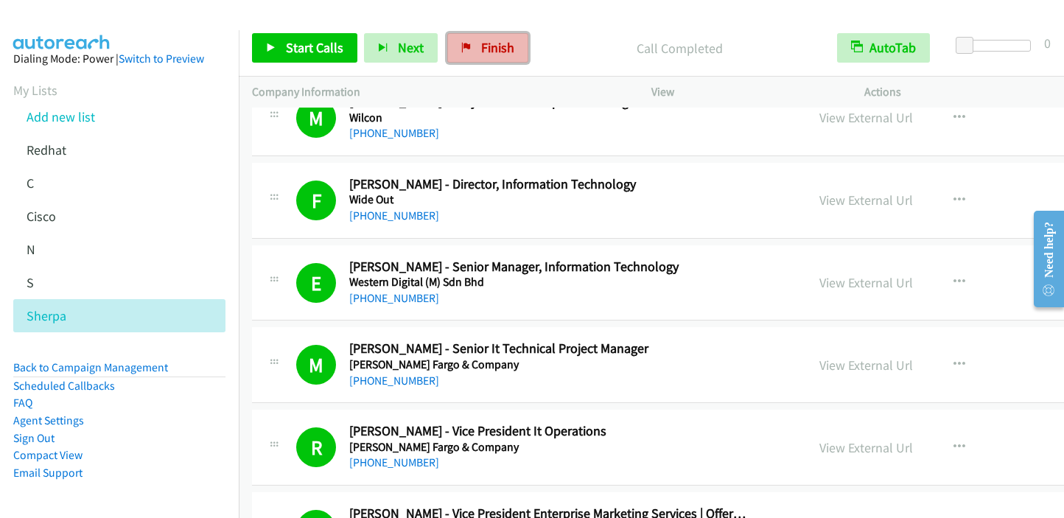
click at [491, 52] on span "Finish" at bounding box center [497, 47] width 33 height 17
